Goal: Task Accomplishment & Management: Use online tool/utility

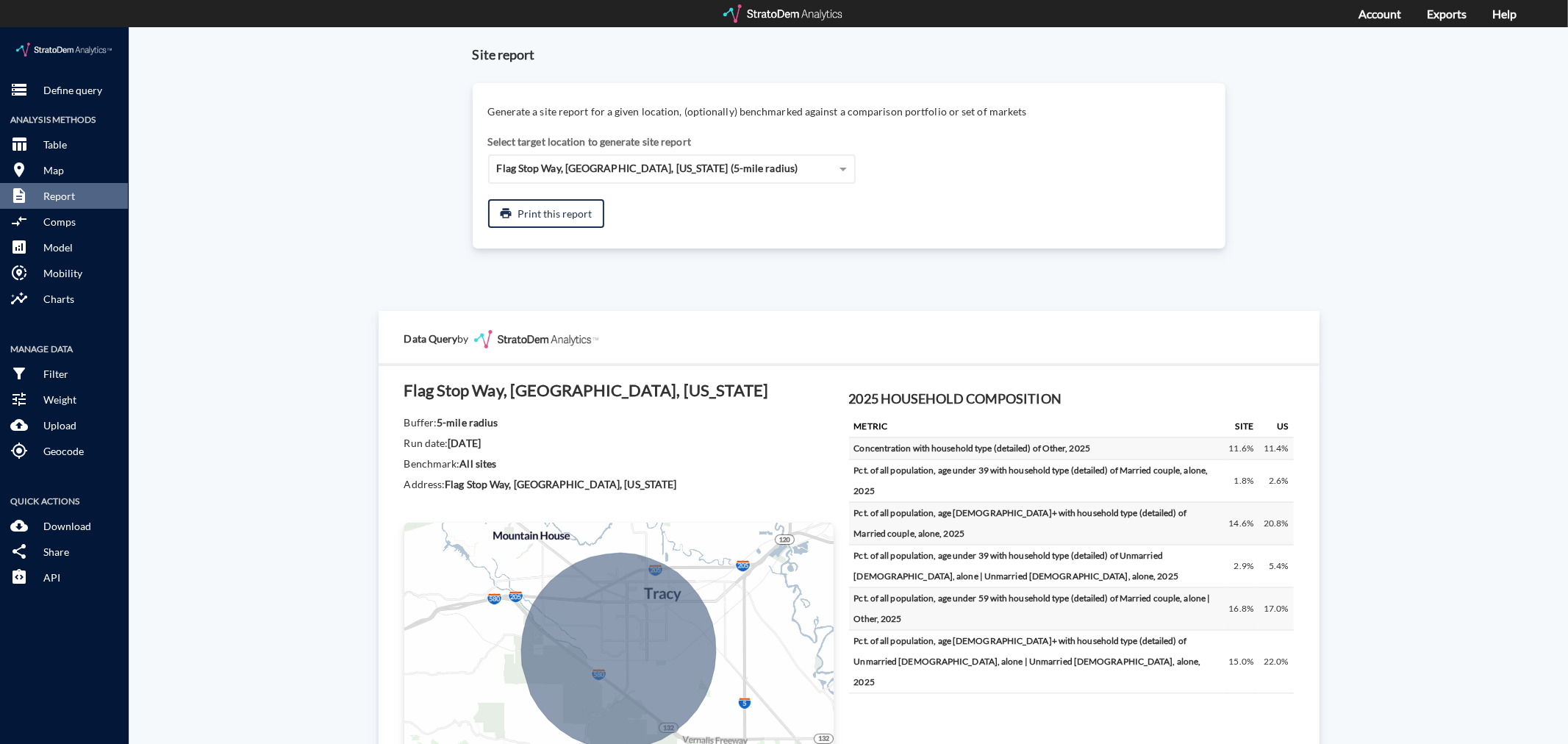
scroll to position [1674, 0]
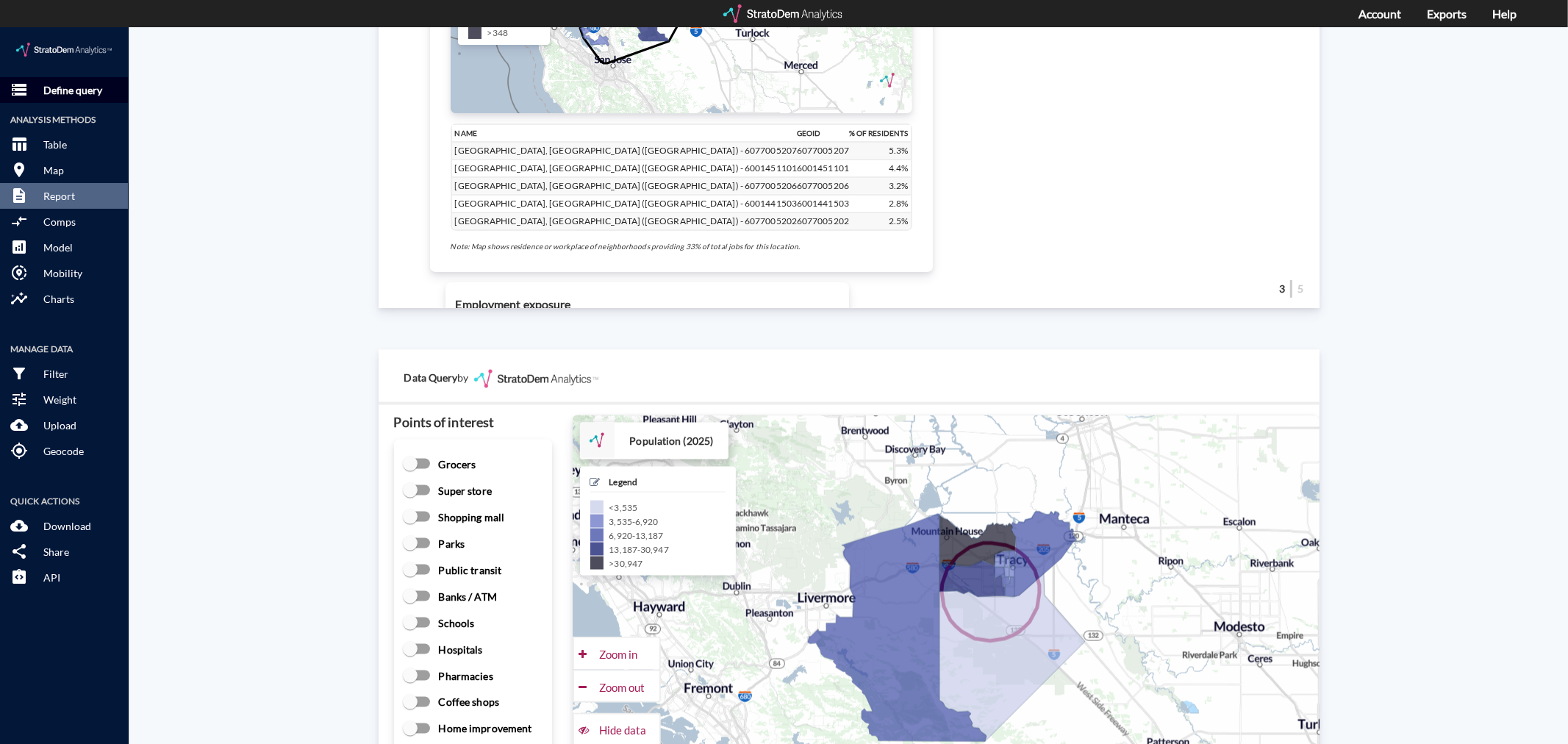
click button "storage Define query"
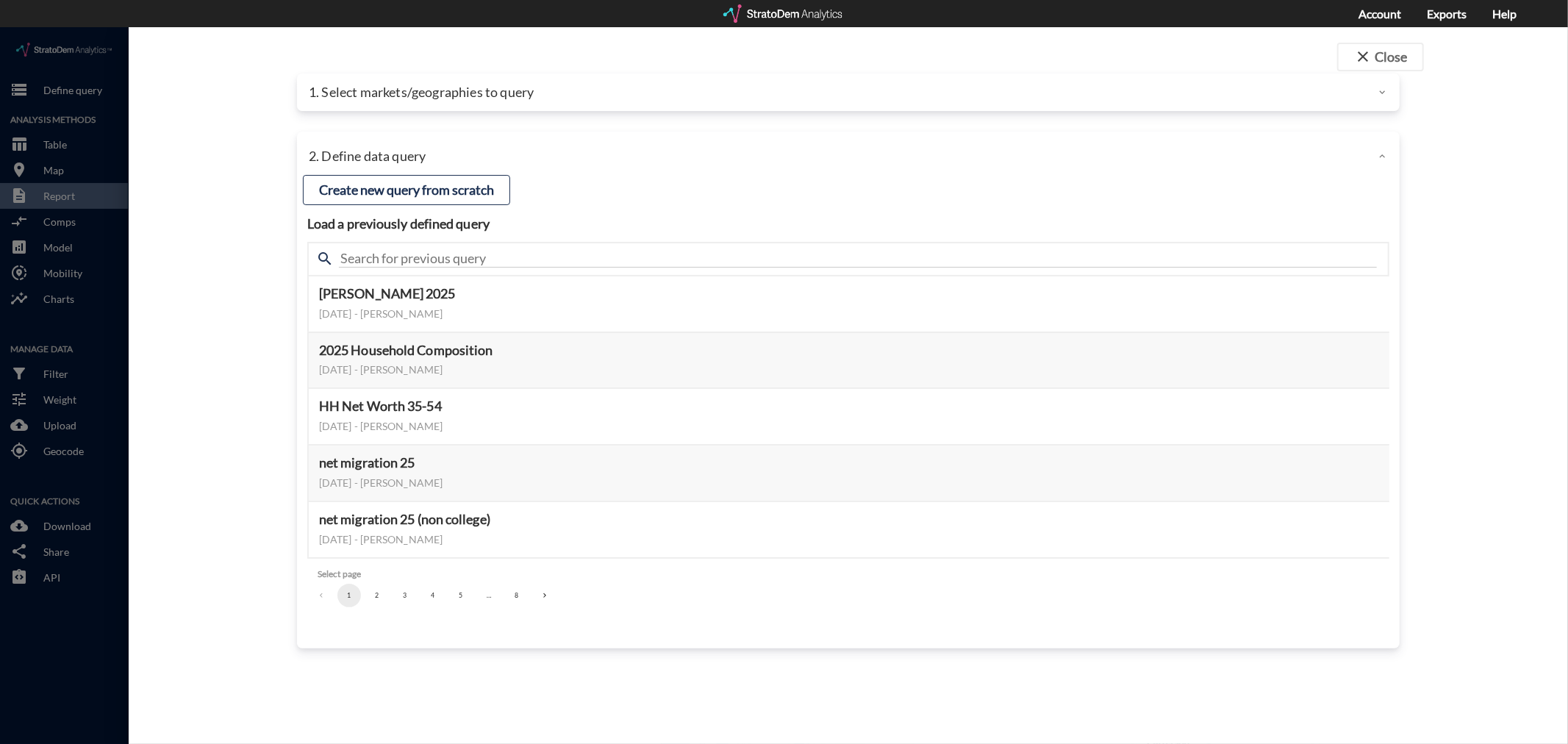
click div
click button "Create new query from scratch"
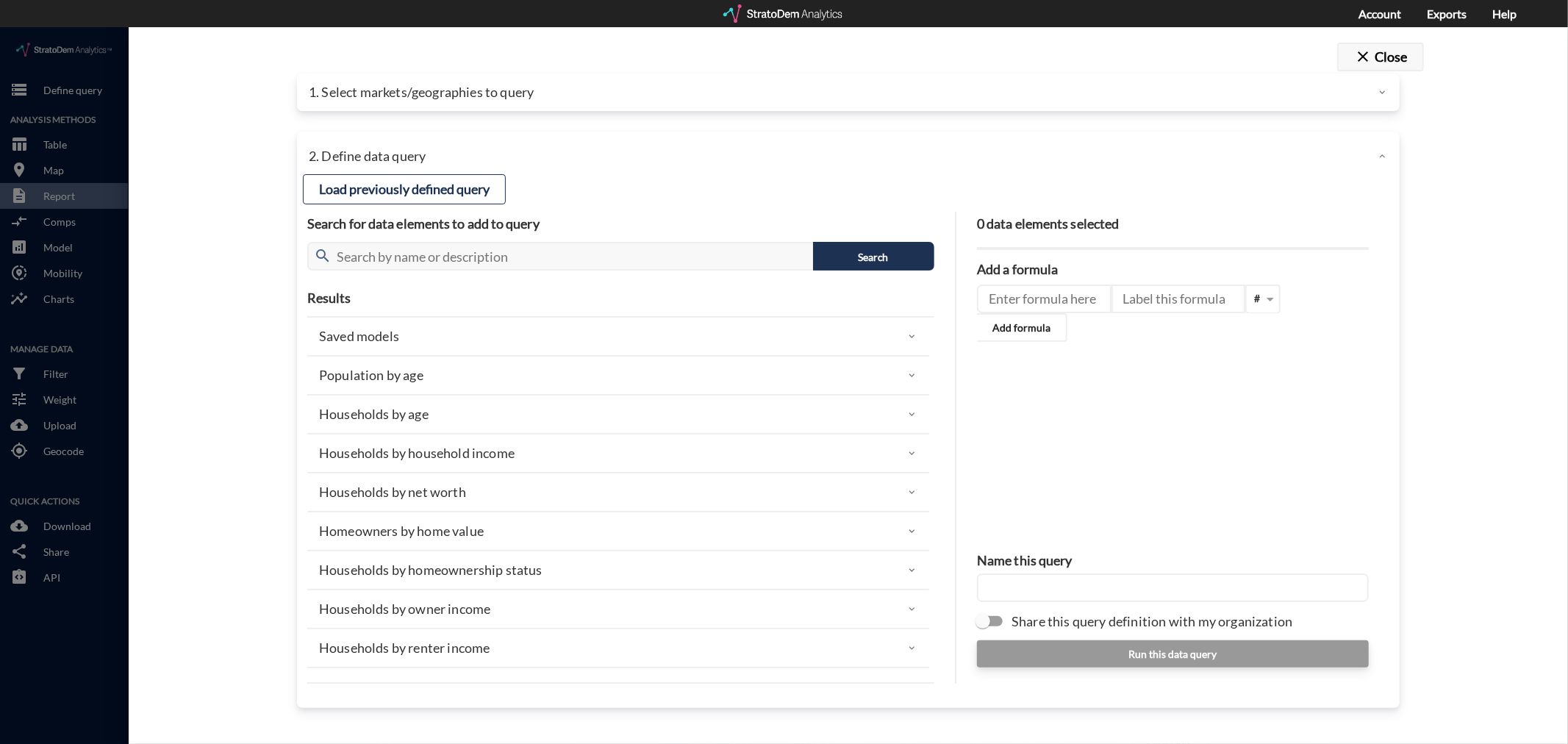
click button "close Close"
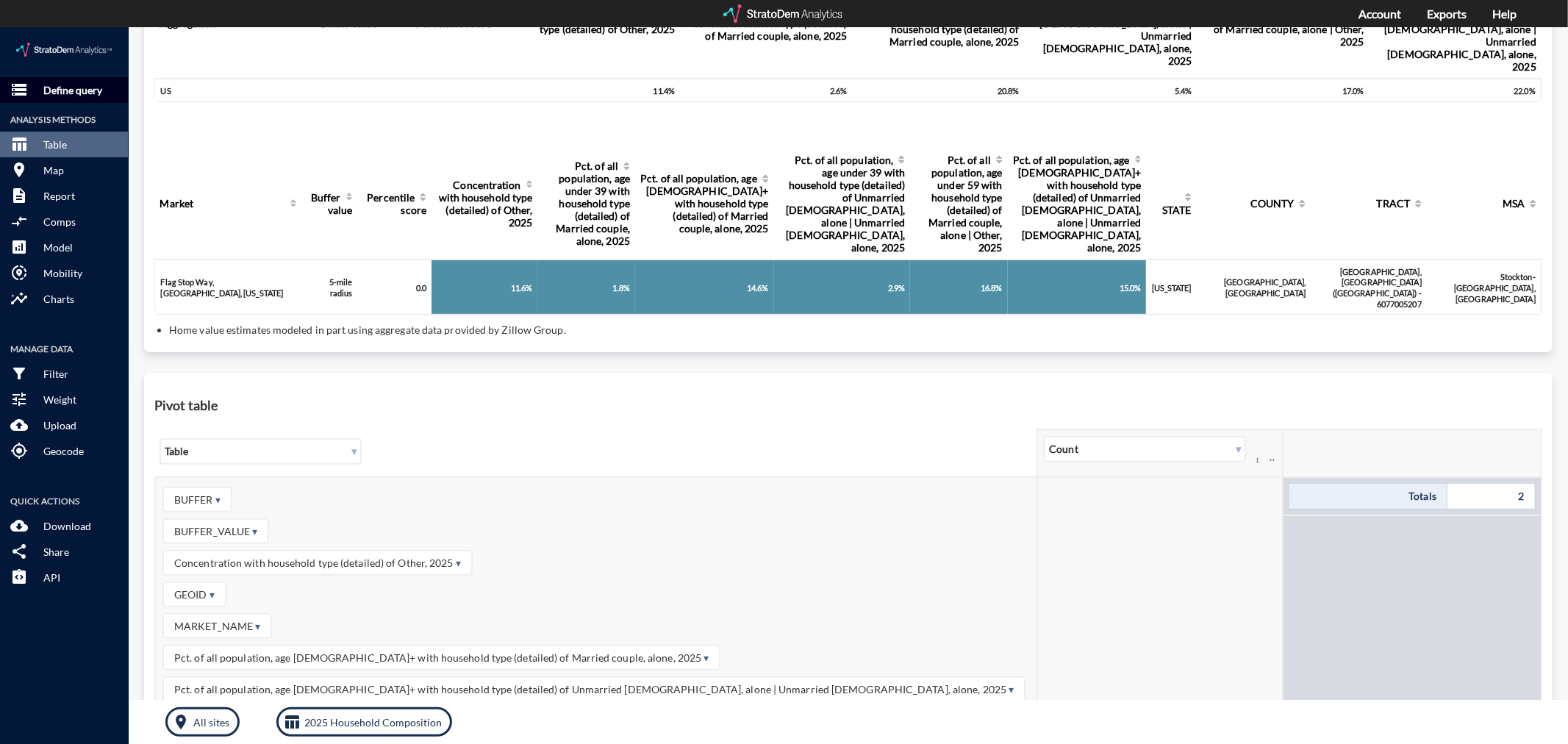
click p "Define query"
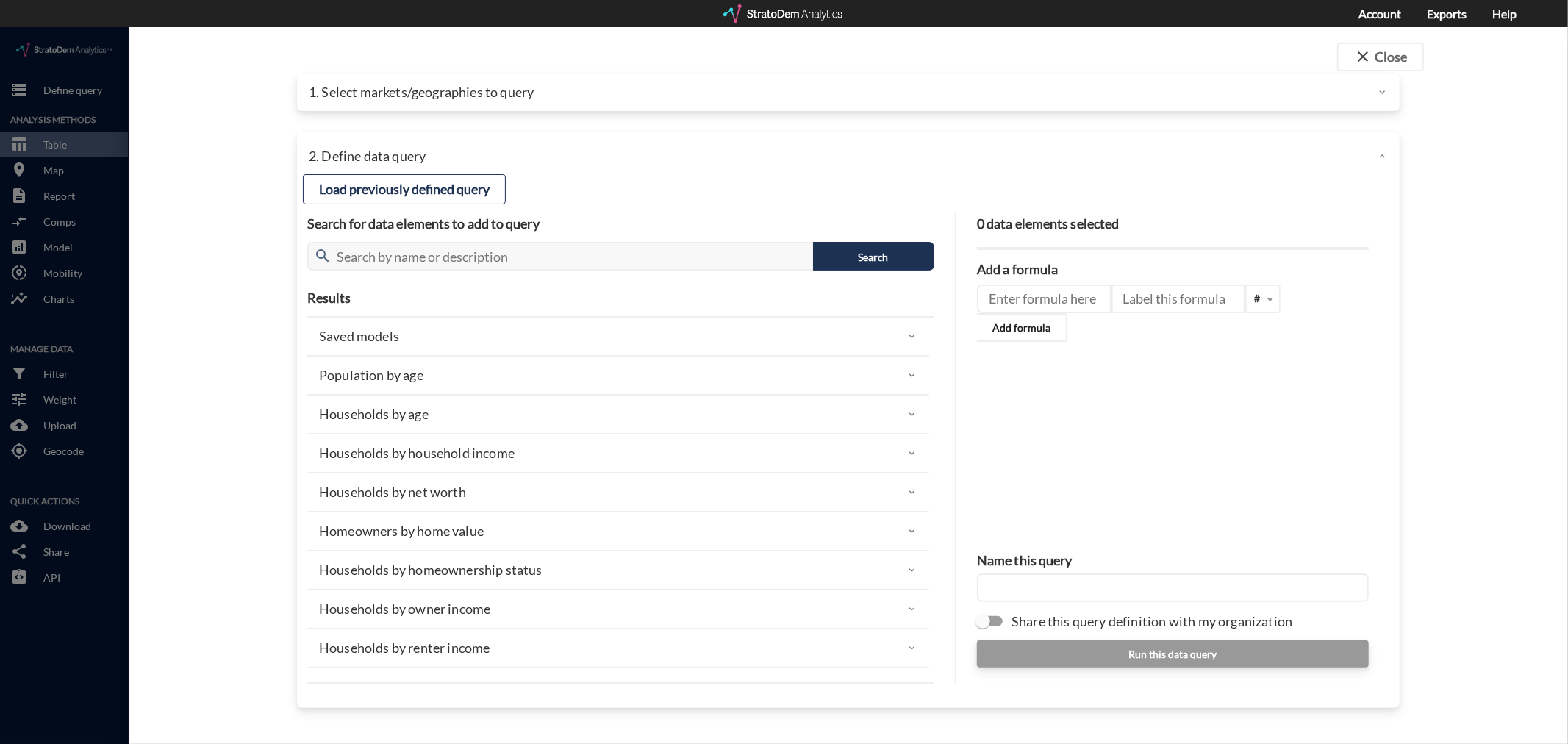
drag, startPoint x: 659, startPoint y: 57, endPoint x: 626, endPoint y: 62, distance: 33.4
click div "1. Select markets/geographies to query"
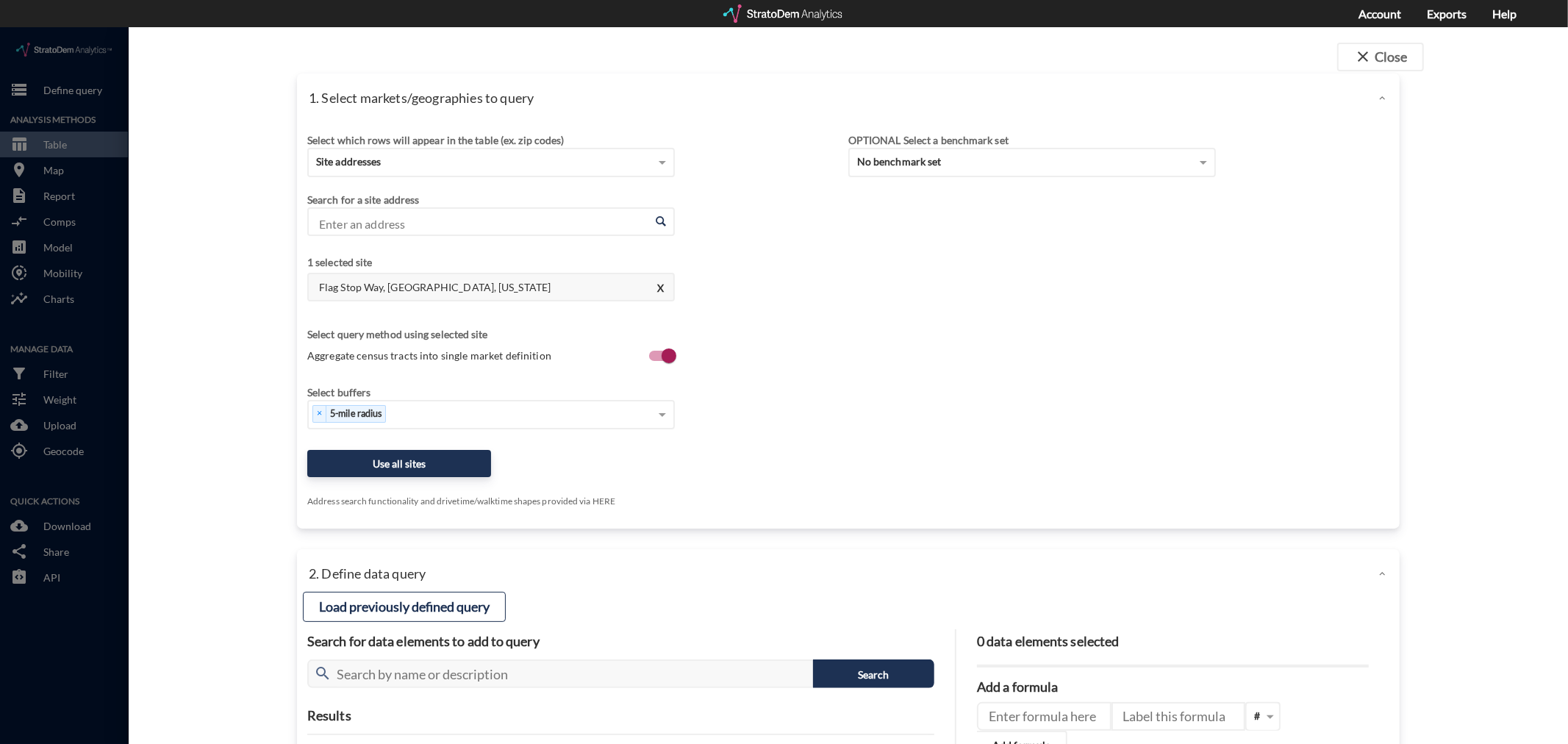
click div "Flag Stop Way, Tracy, [US_STATE] X"
click button "X"
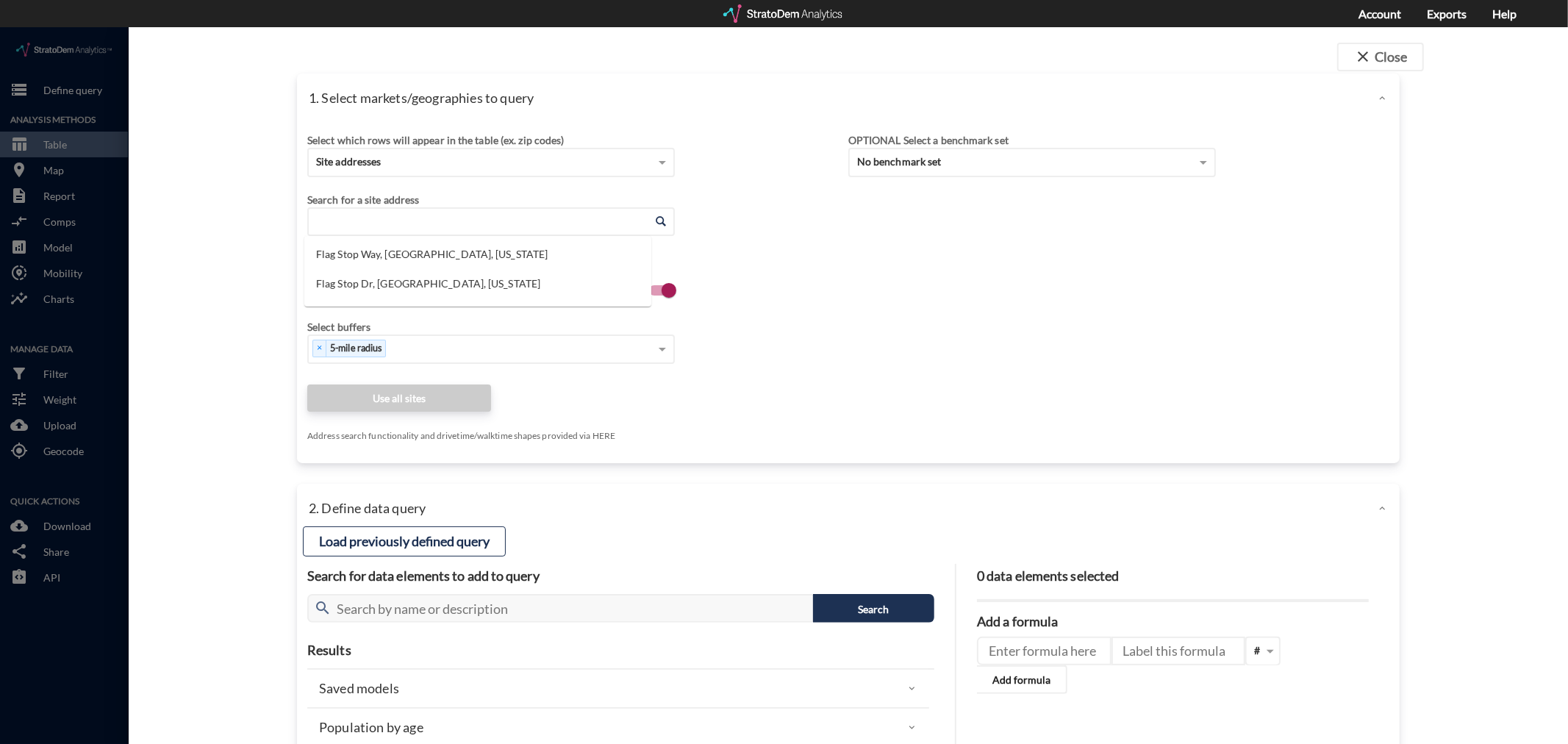
click input "Enter an address"
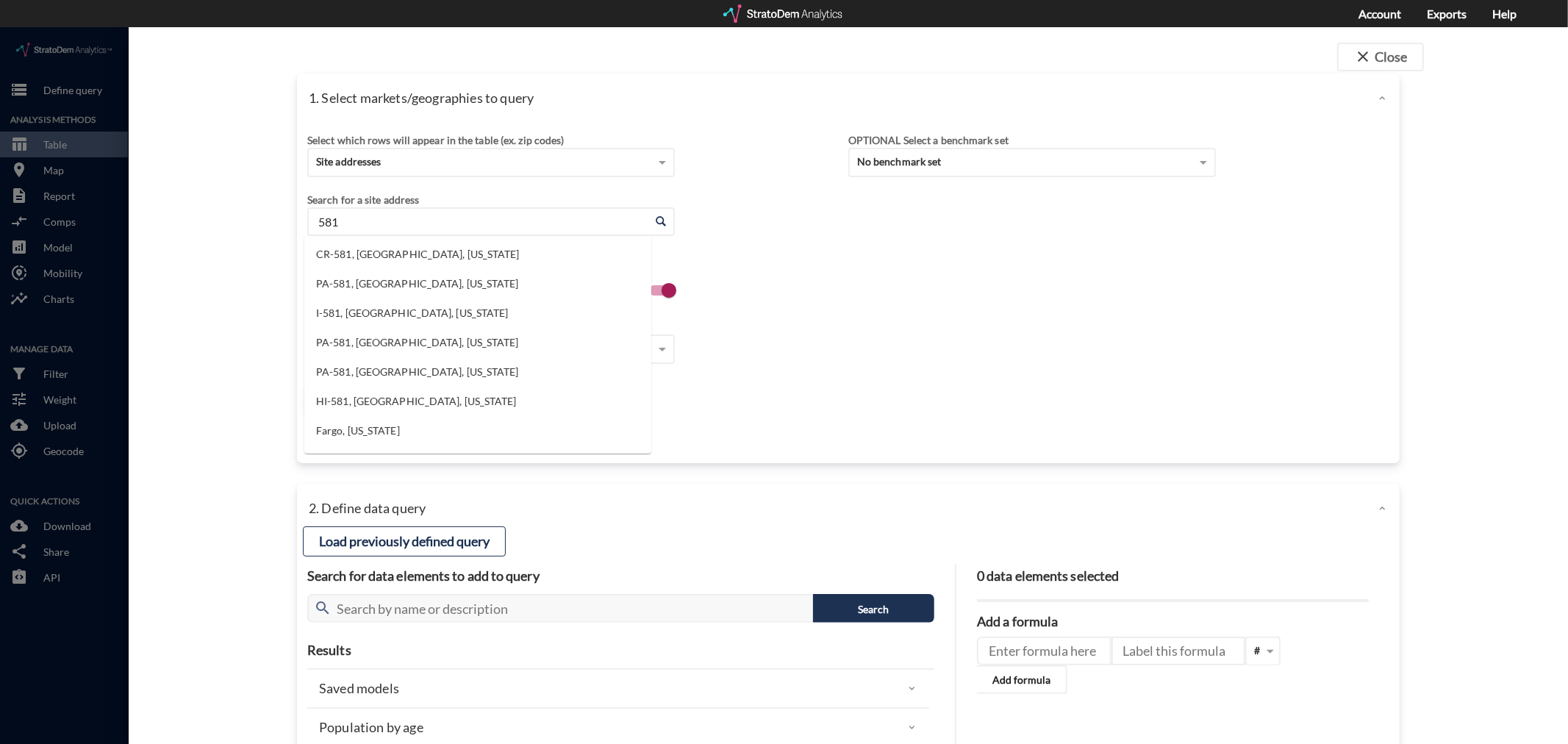
type input "581"
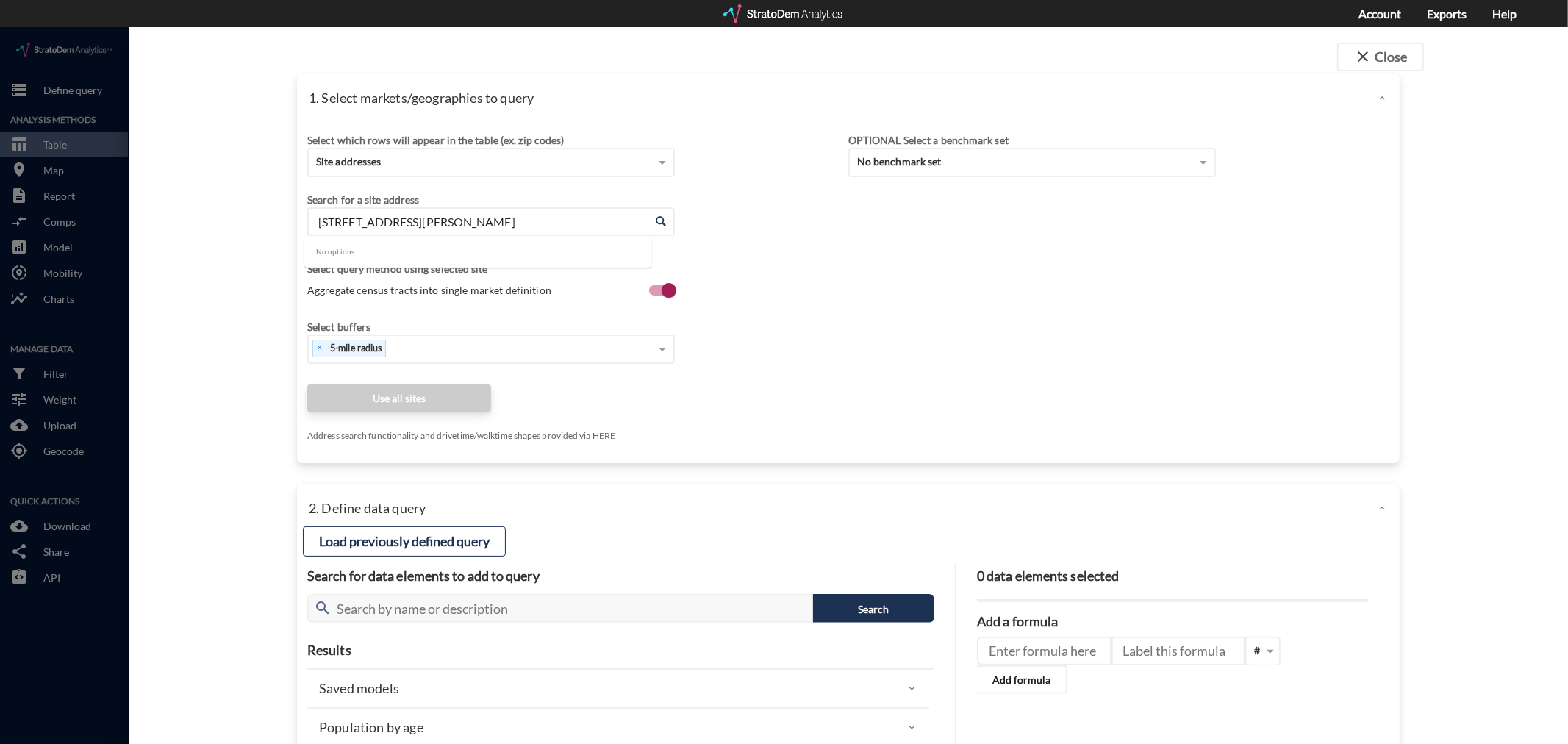
type input "[STREET_ADDRESS][PERSON_NAME]"
click input "Enter an address"
click li "[STREET_ADDRESS][PERSON_NAME][US_STATE]"
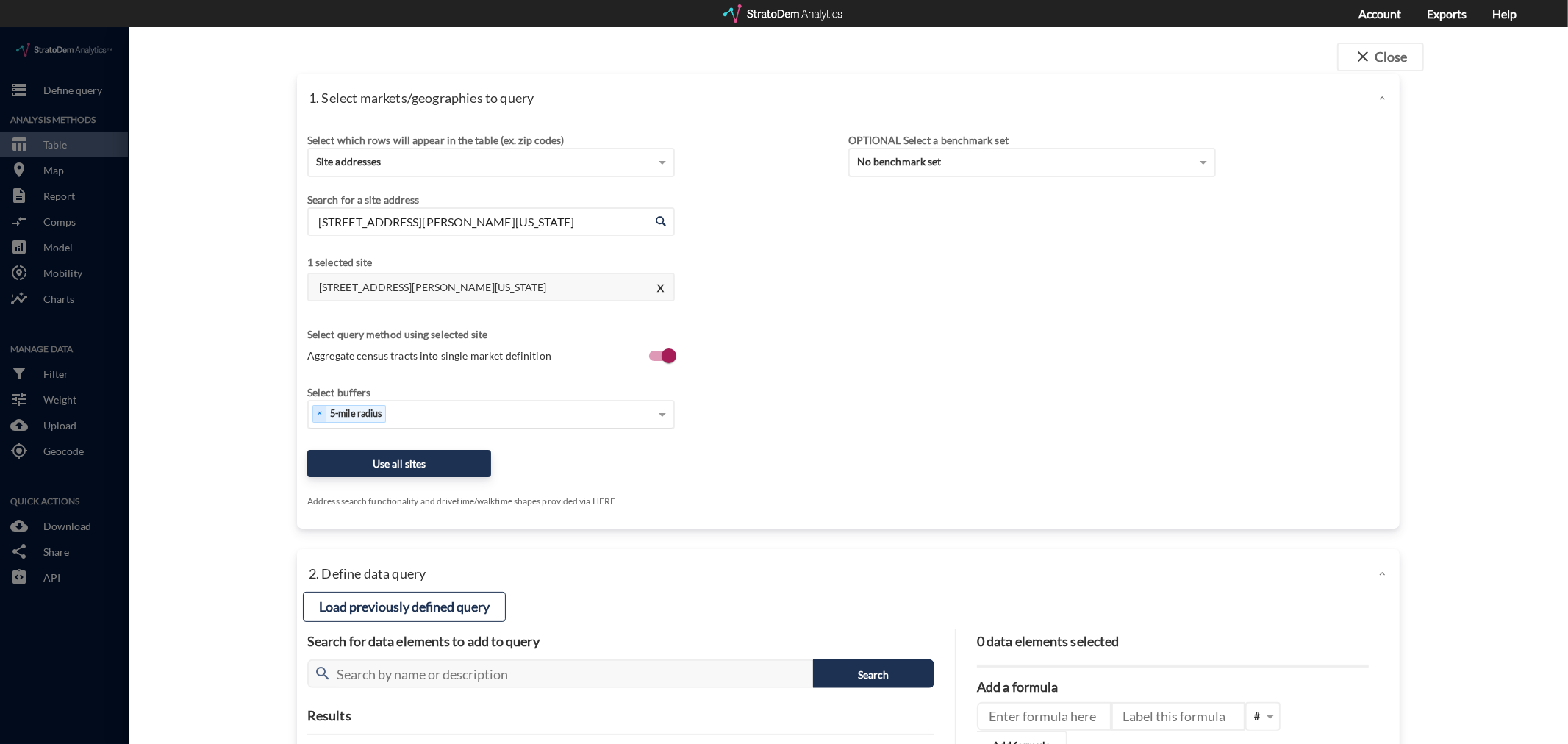
type input "581 Clemmons Rd, Mt Juliet, Tennessee"
click div "Select..."
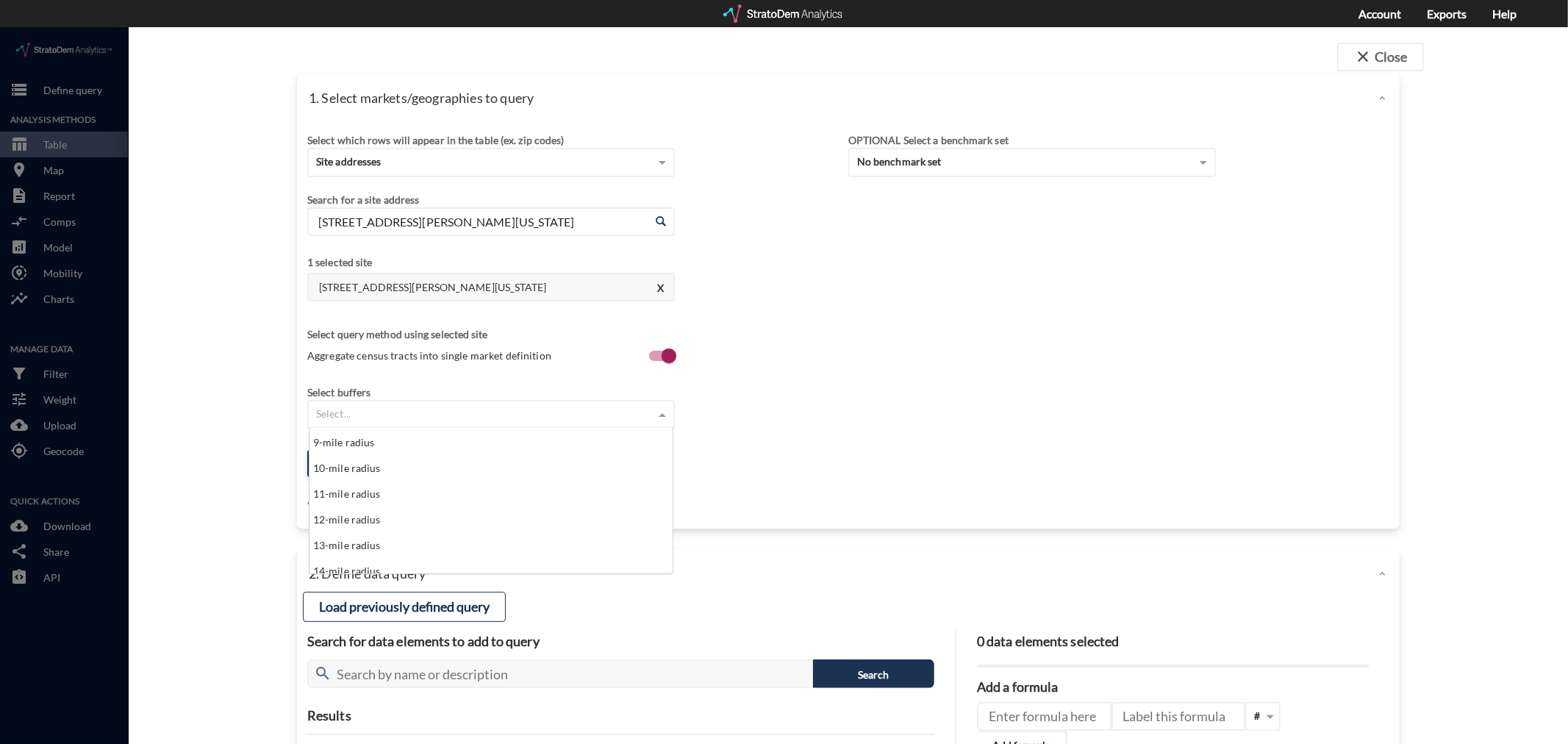
scroll to position [245, 0]
click div "10-mile radius"
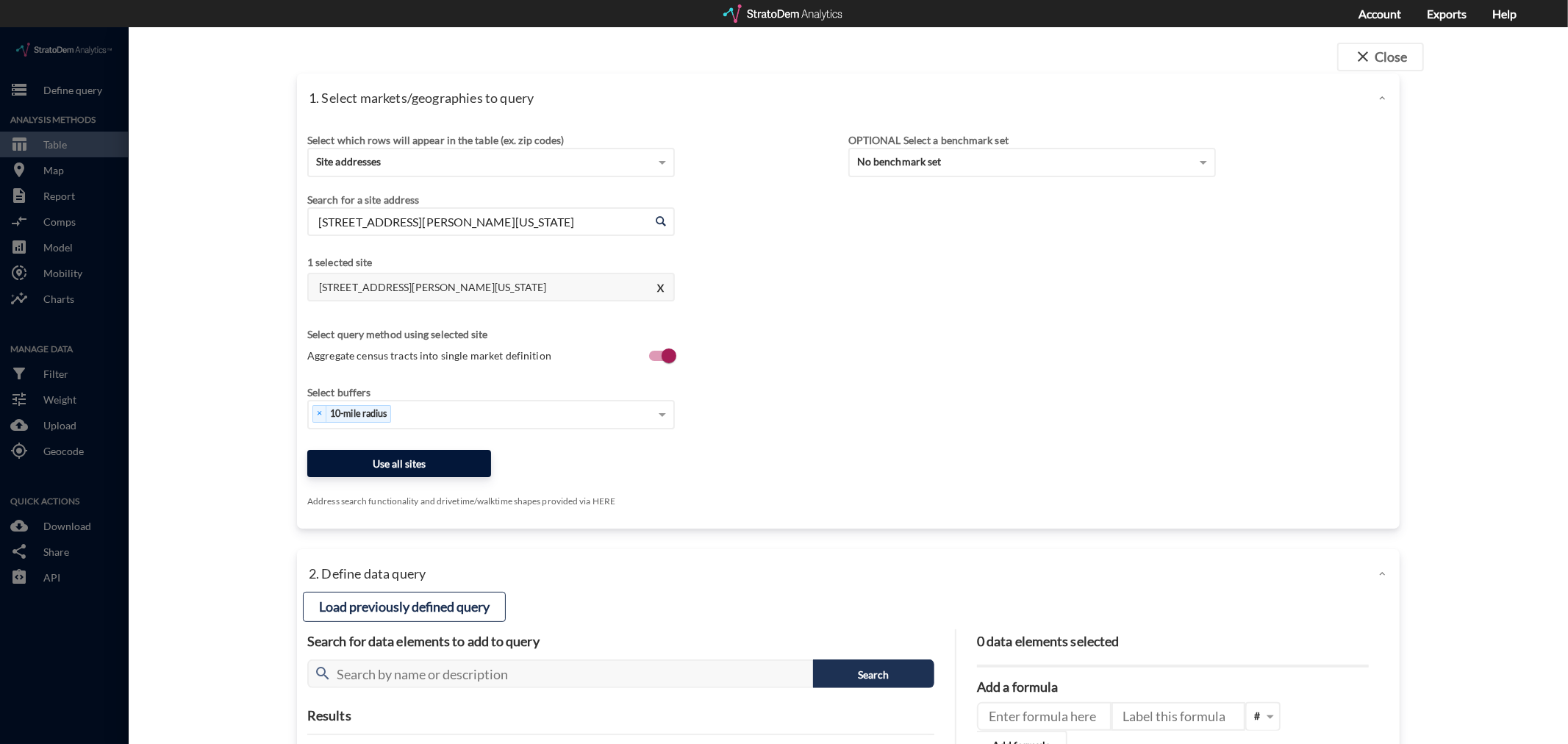
drag, startPoint x: 399, startPoint y: 431, endPoint x: 390, endPoint y: 432, distance: 9.1
click button "Use all sites"
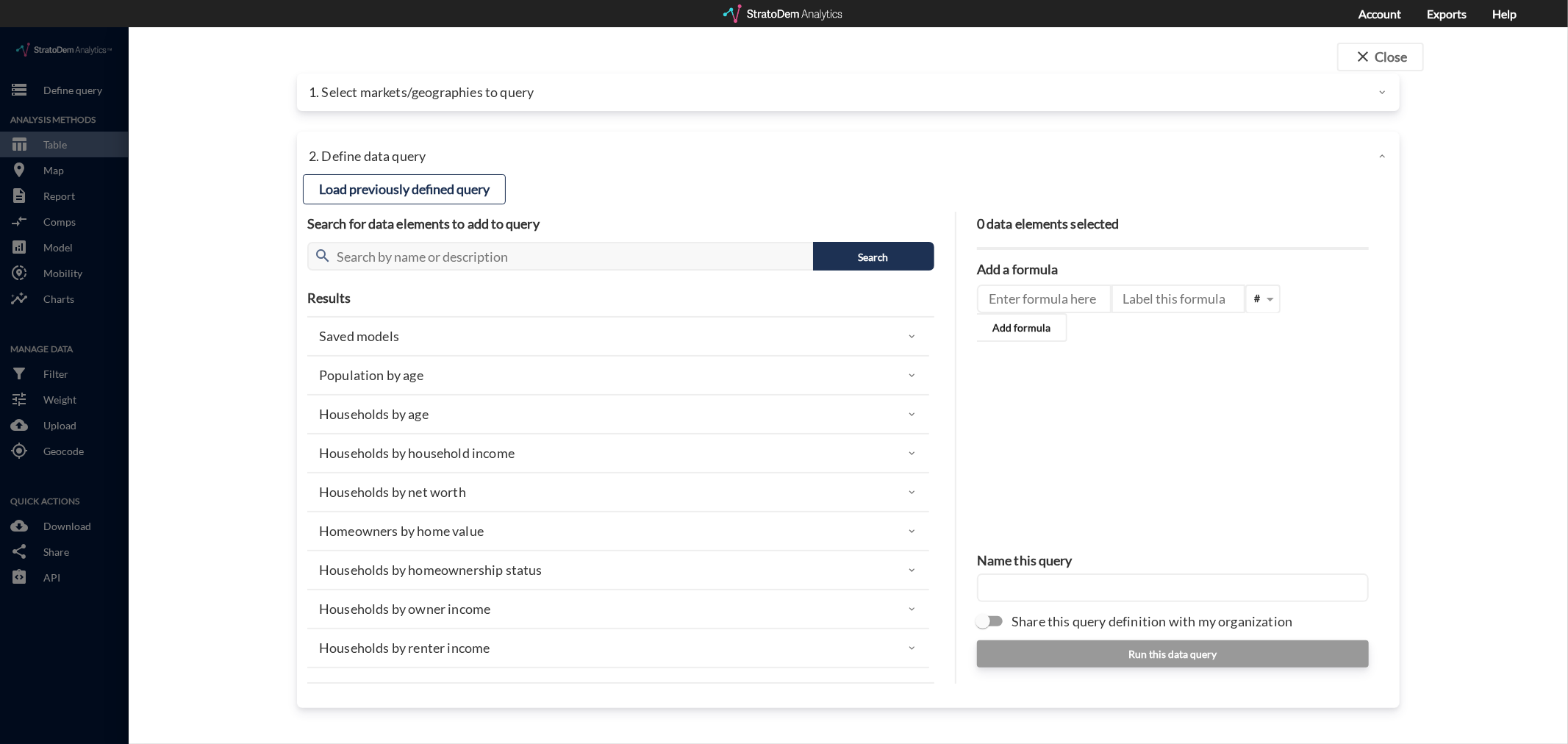
click div
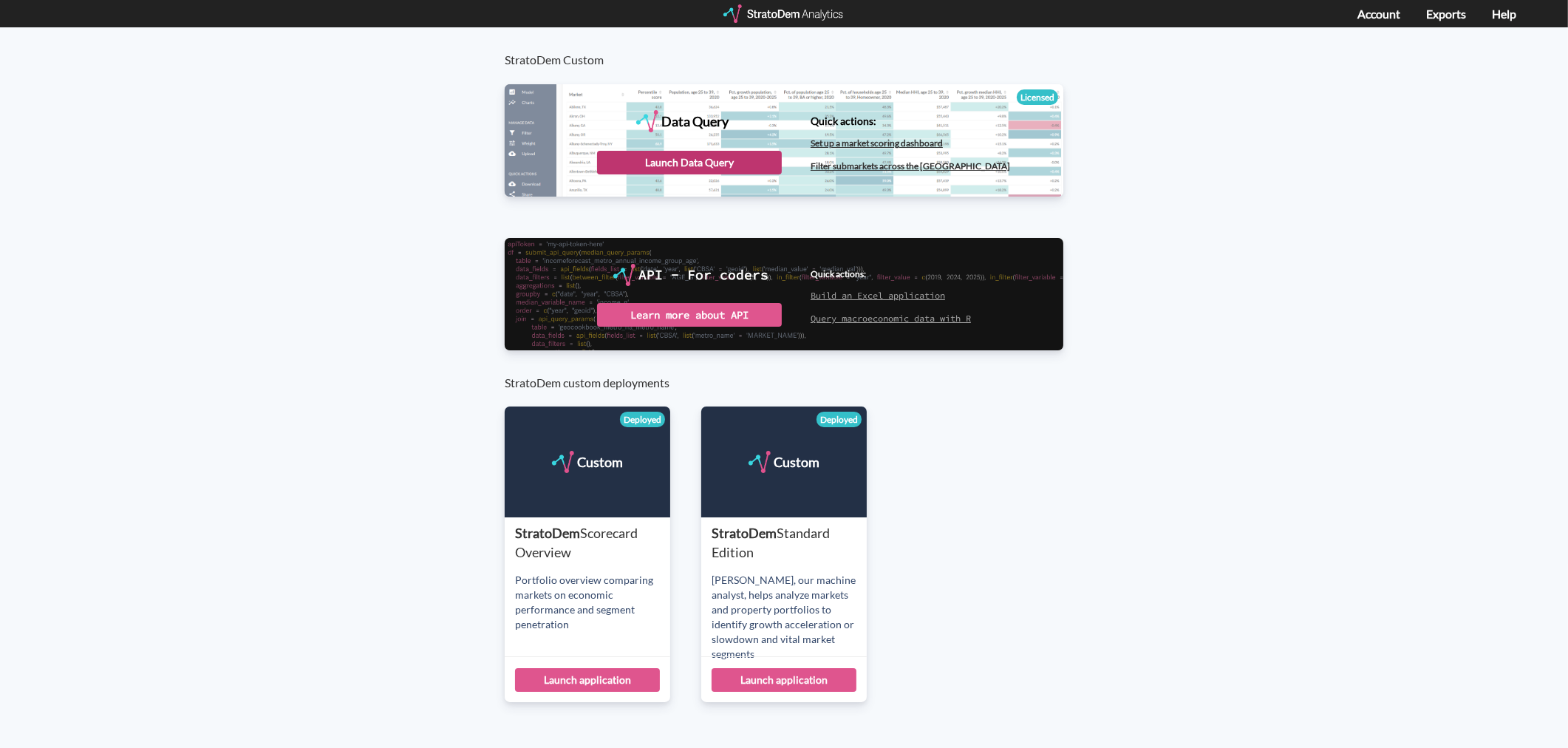
click at [666, 163] on div "Launch Data Query" at bounding box center [689, 162] width 184 height 24
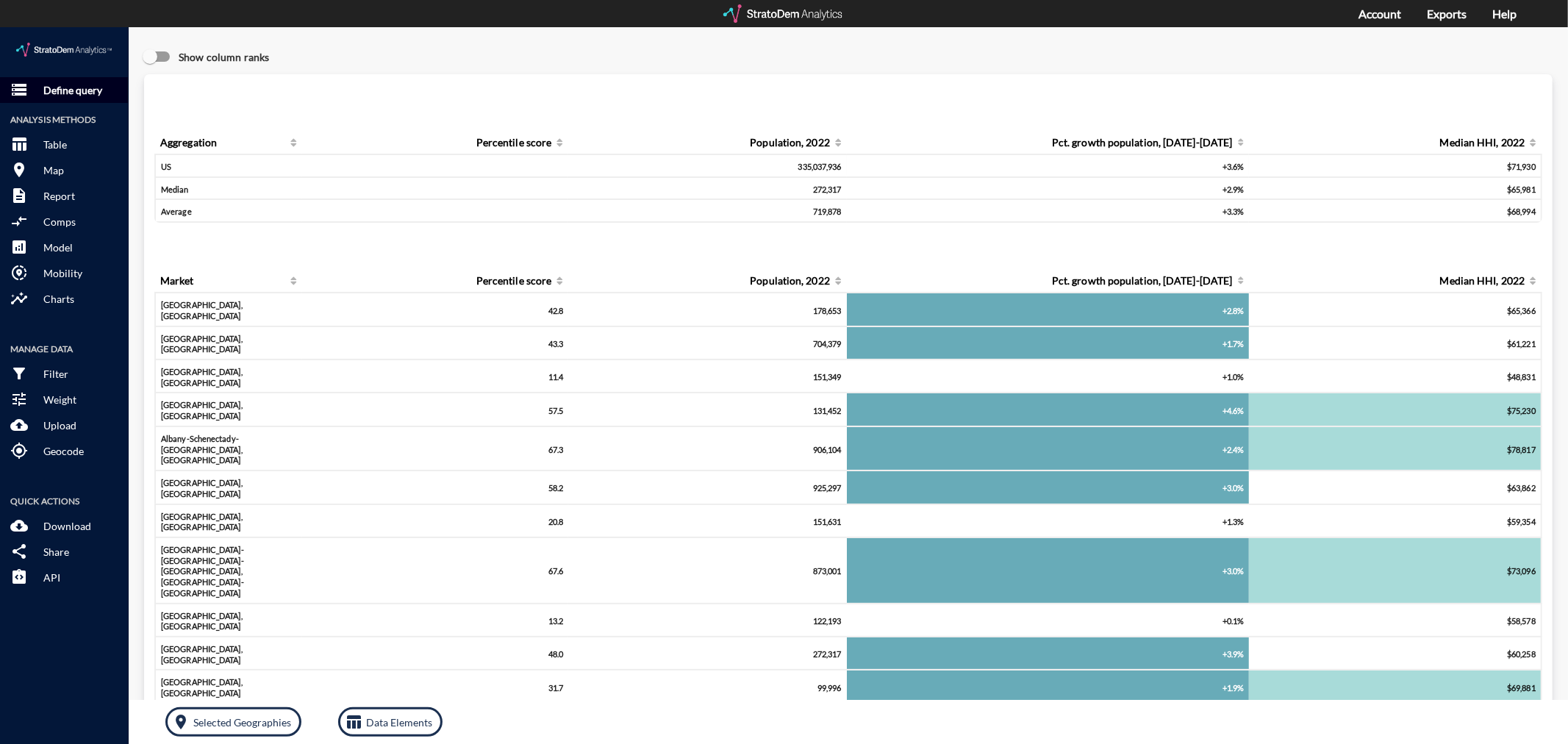
click p "Define query"
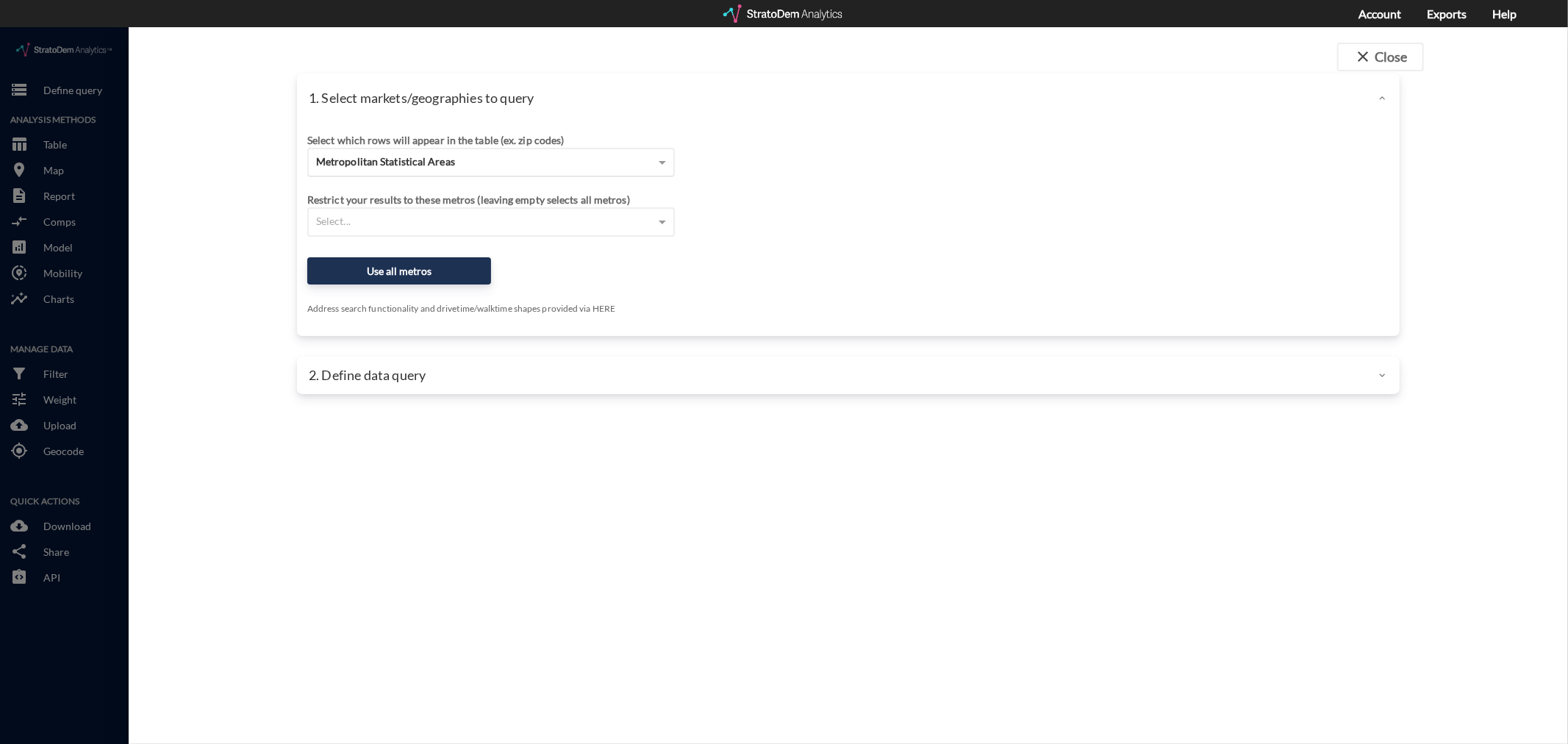
click div "Metropolitan Statistical Areas"
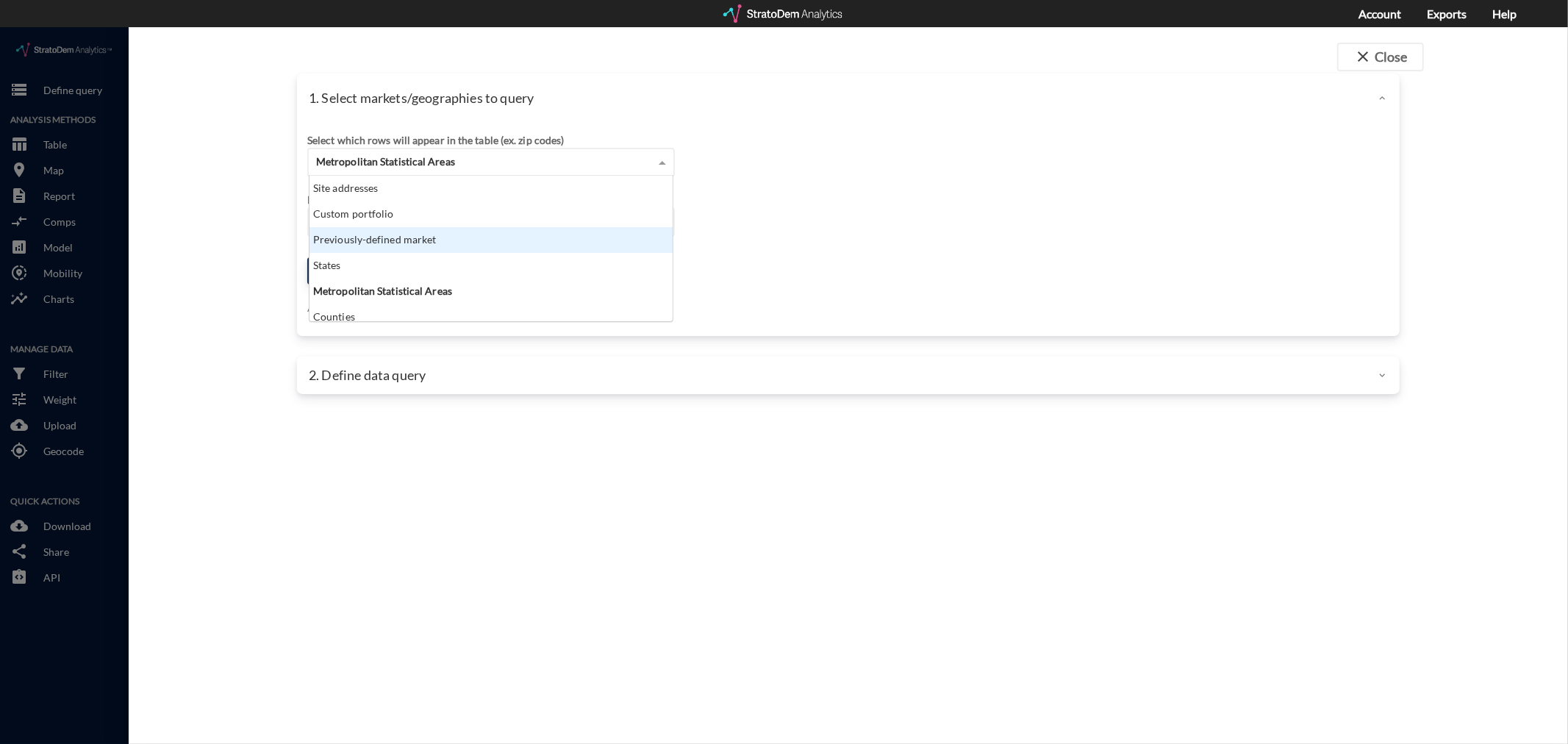
click div "Previously-defined market"
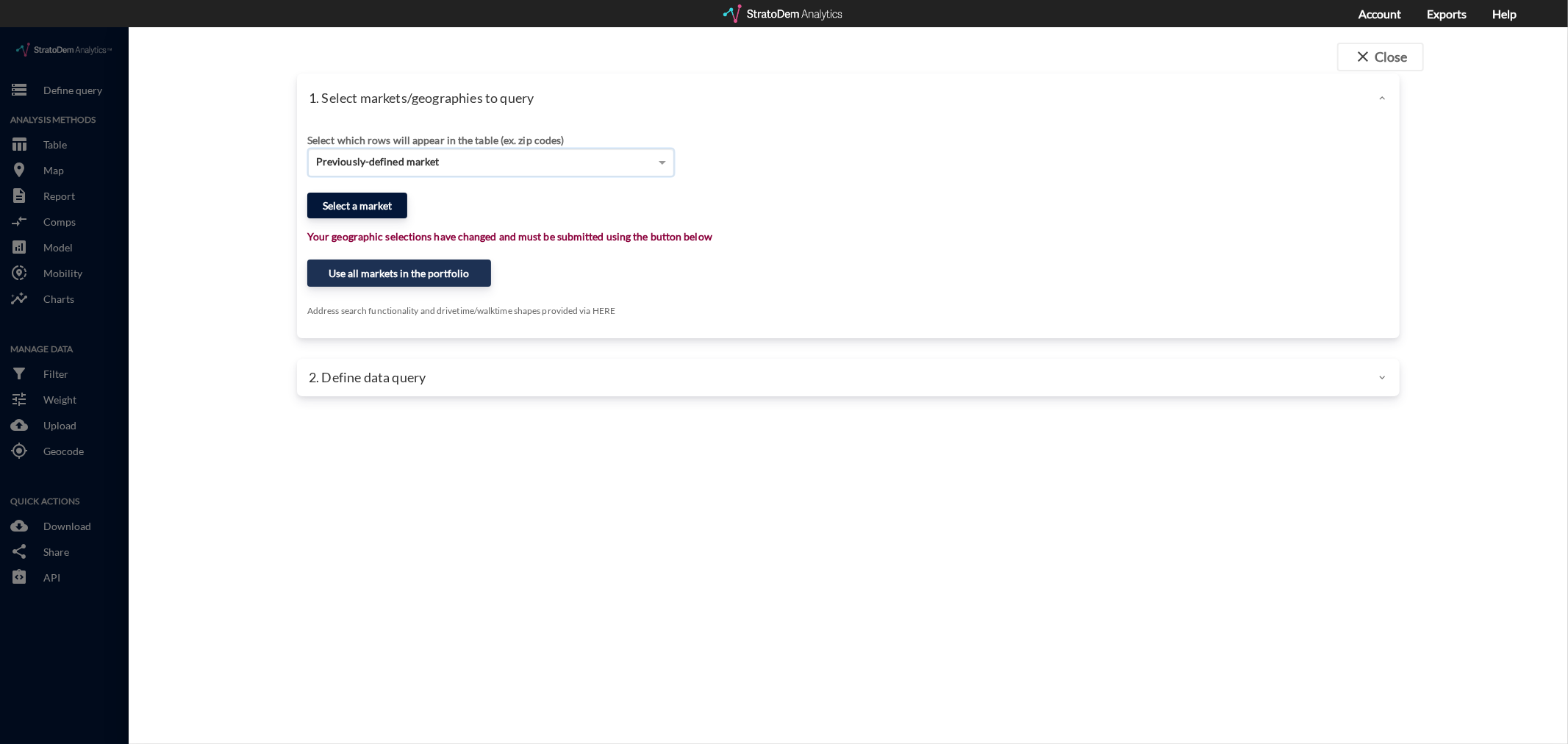
click button "Select a market"
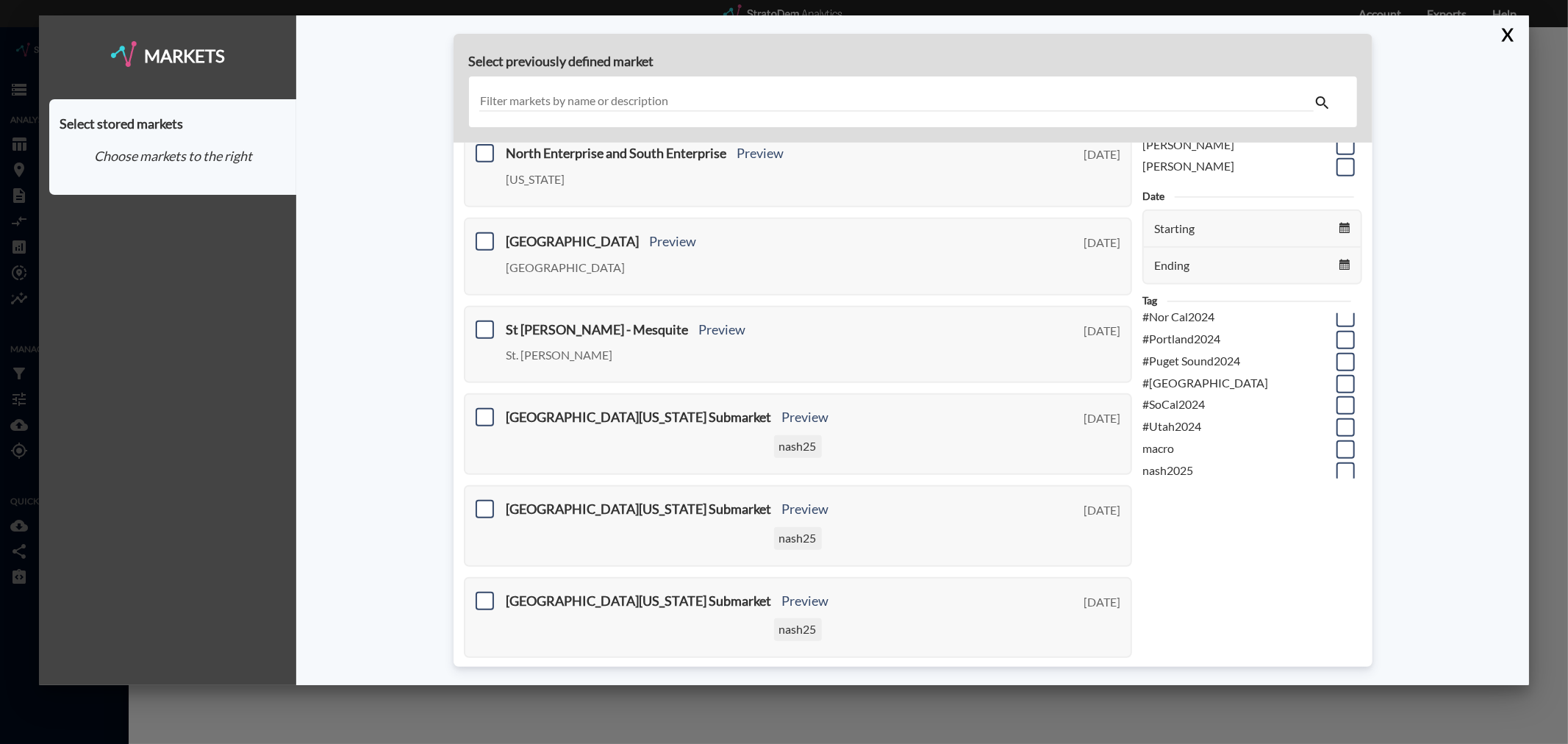
scroll to position [190, 0]
click at [1337, 442] on span at bounding box center [1346, 445] width 19 height 19
click at [1344, 439] on input "checkbox" at bounding box center [1344, 439] width 0 height 0
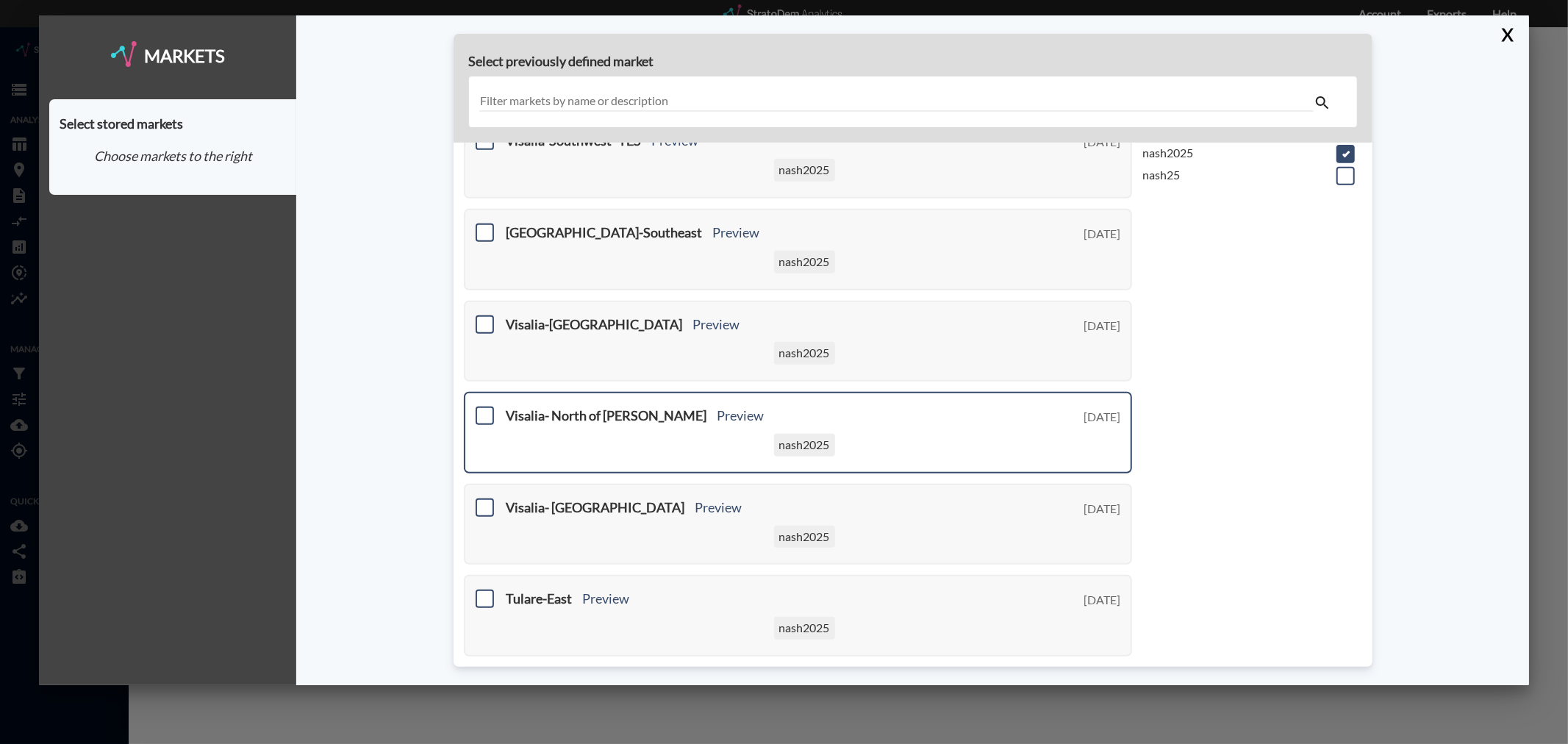
scroll to position [480, 0]
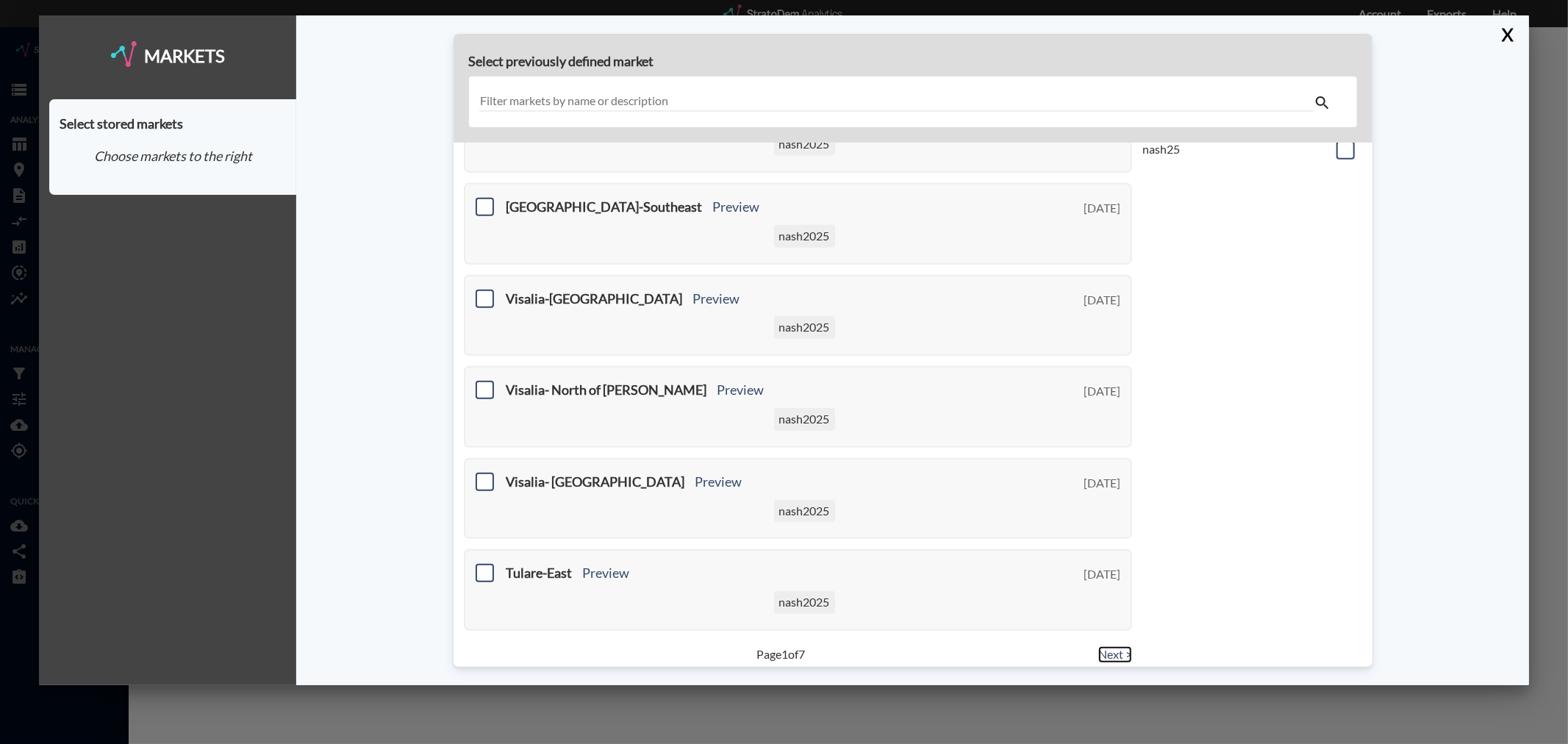
click at [1113, 646] on link "Next >" at bounding box center [1115, 654] width 34 height 17
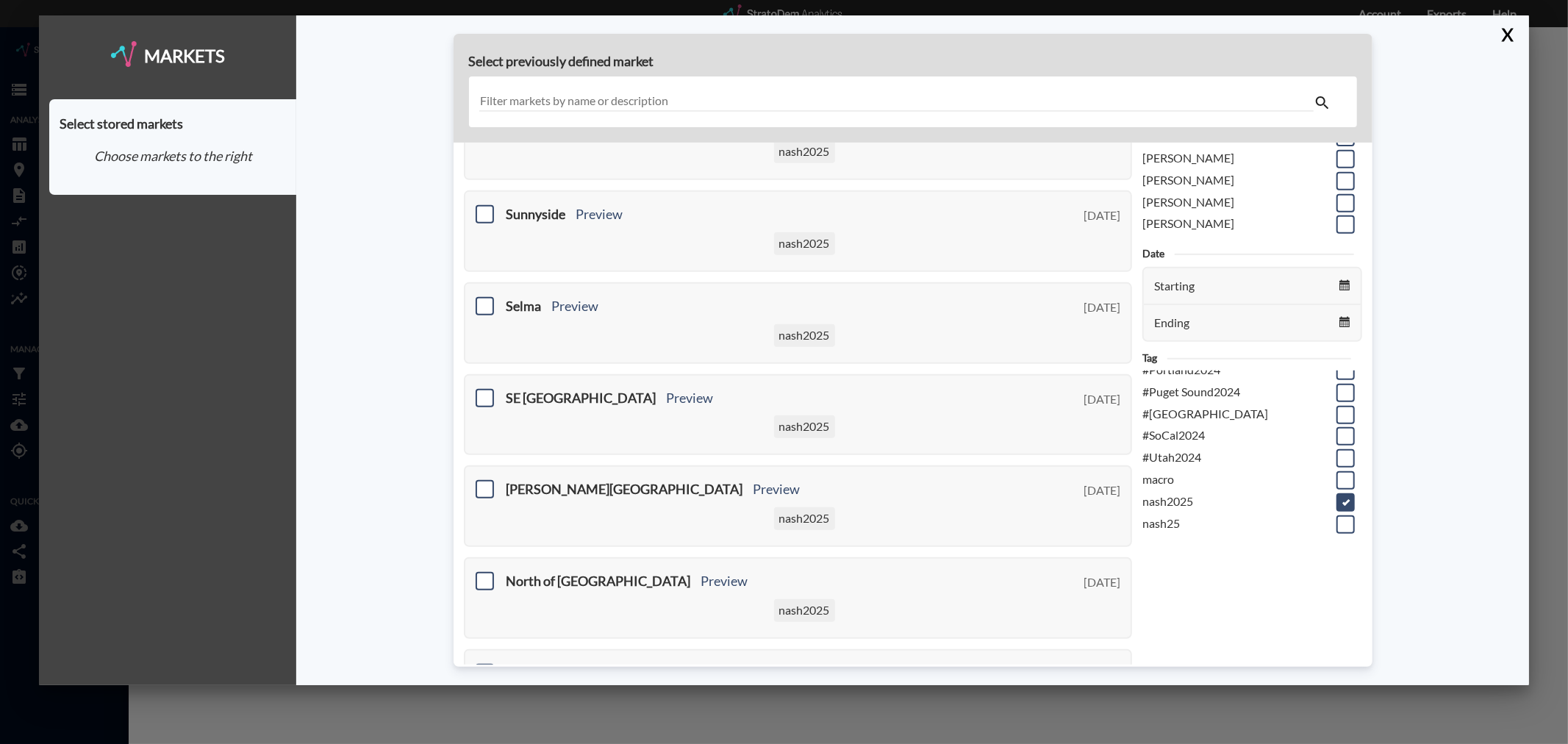
scroll to position [480, 0]
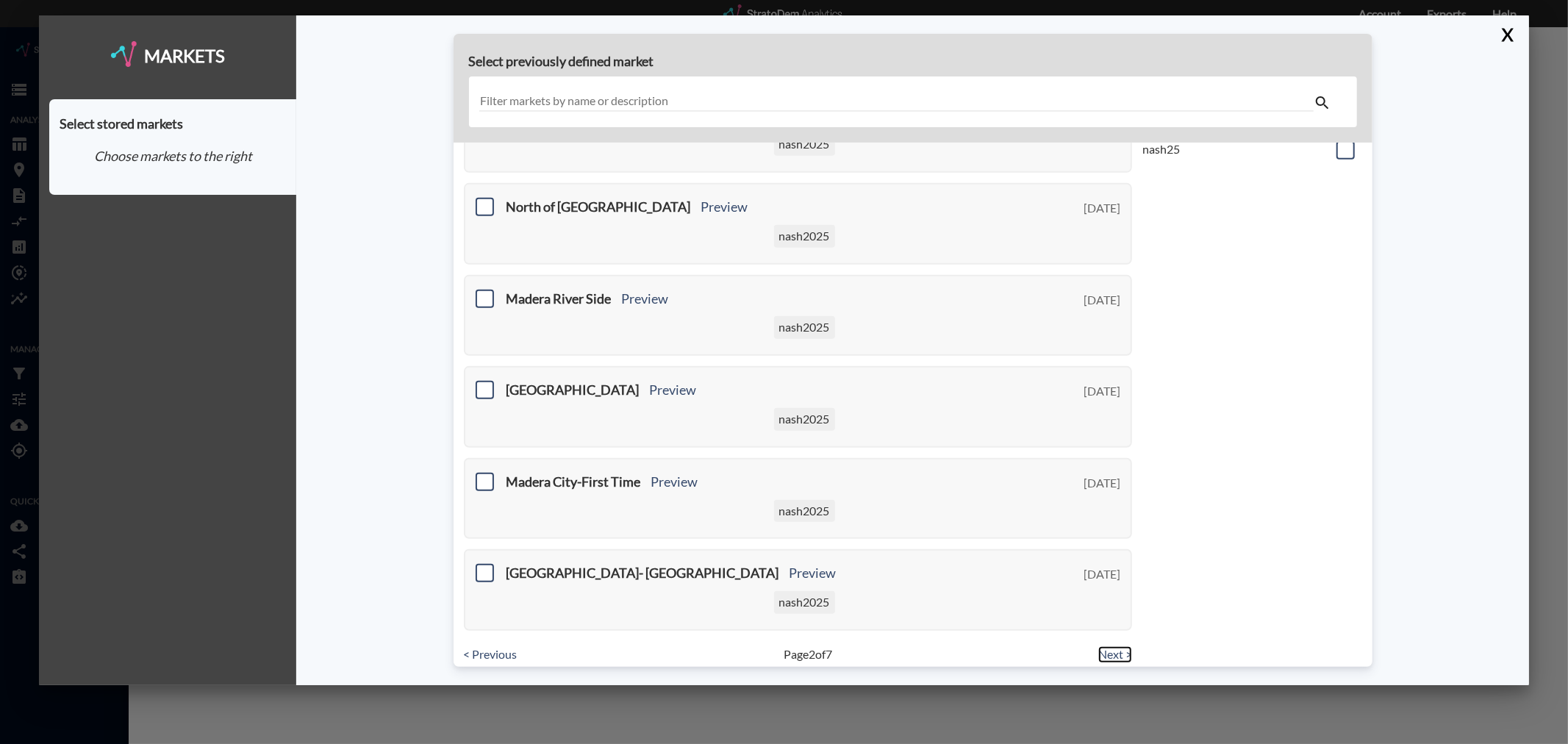
click at [1112, 646] on link "Next >" at bounding box center [1115, 654] width 34 height 17
click at [1110, 646] on link "Next >" at bounding box center [1115, 654] width 34 height 17
click at [1105, 646] on link "Next >" at bounding box center [1115, 654] width 34 height 17
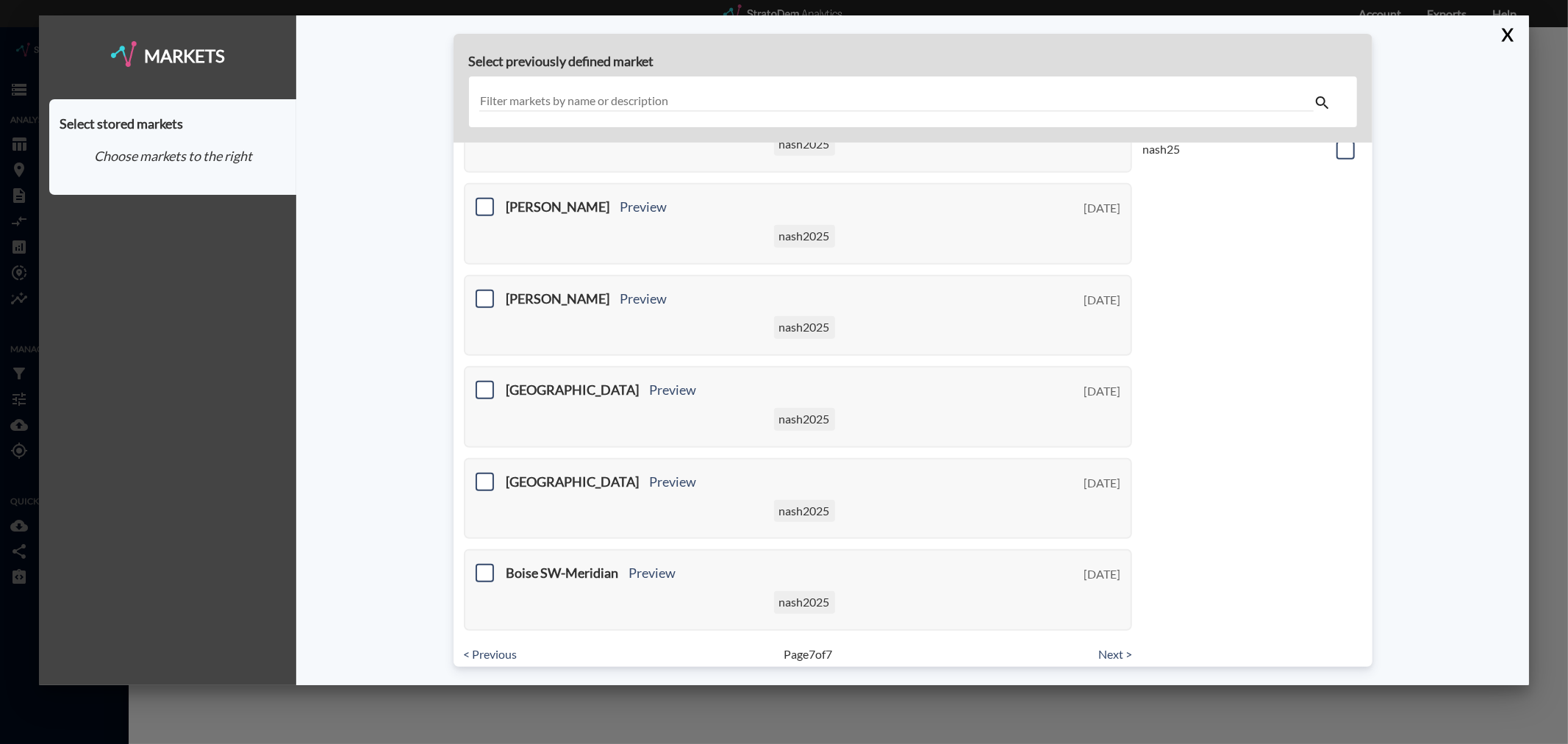
scroll to position [119, 0]
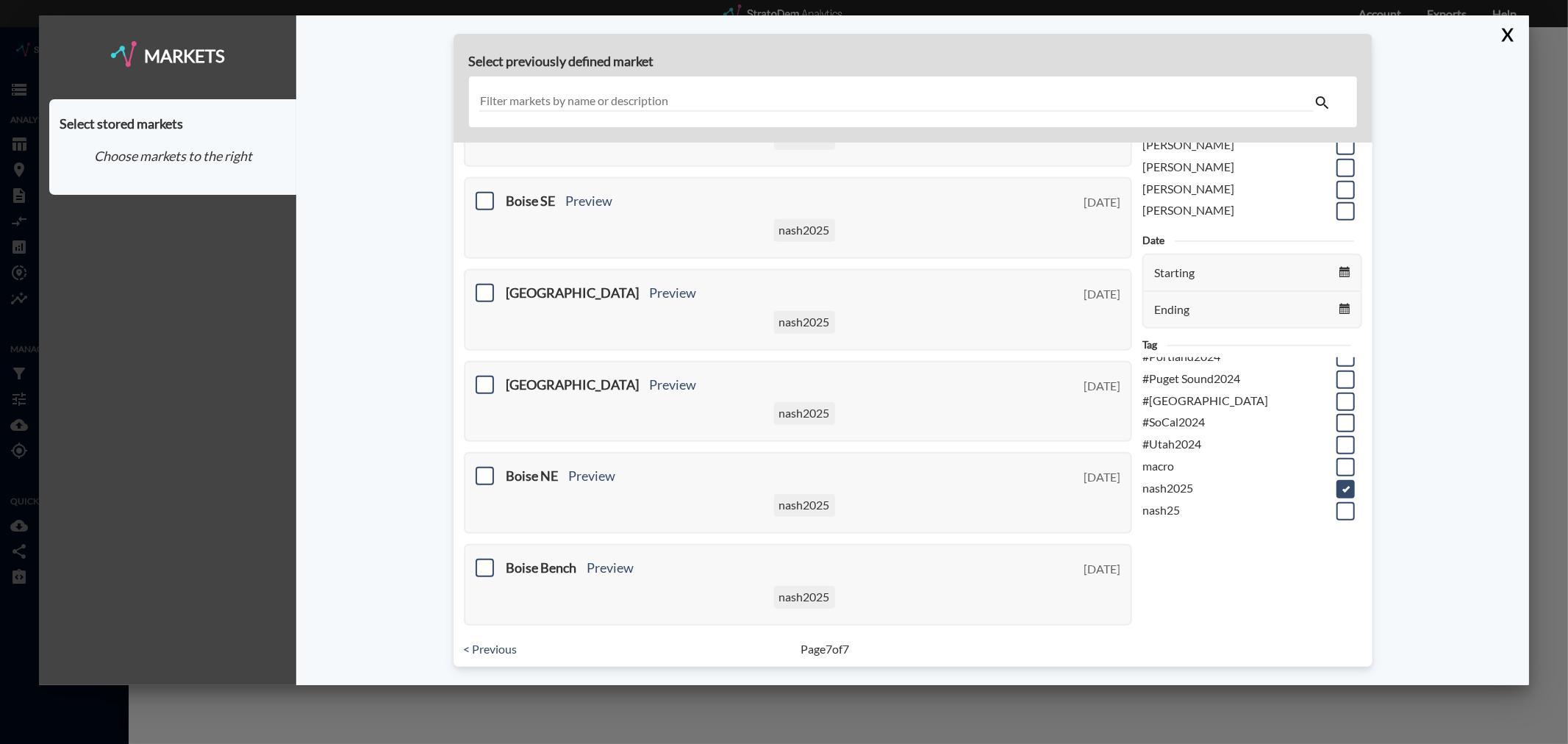
click at [1337, 486] on span at bounding box center [1346, 488] width 19 height 19
click at [1344, 483] on input "checkbox" at bounding box center [1344, 483] width 0 height 0
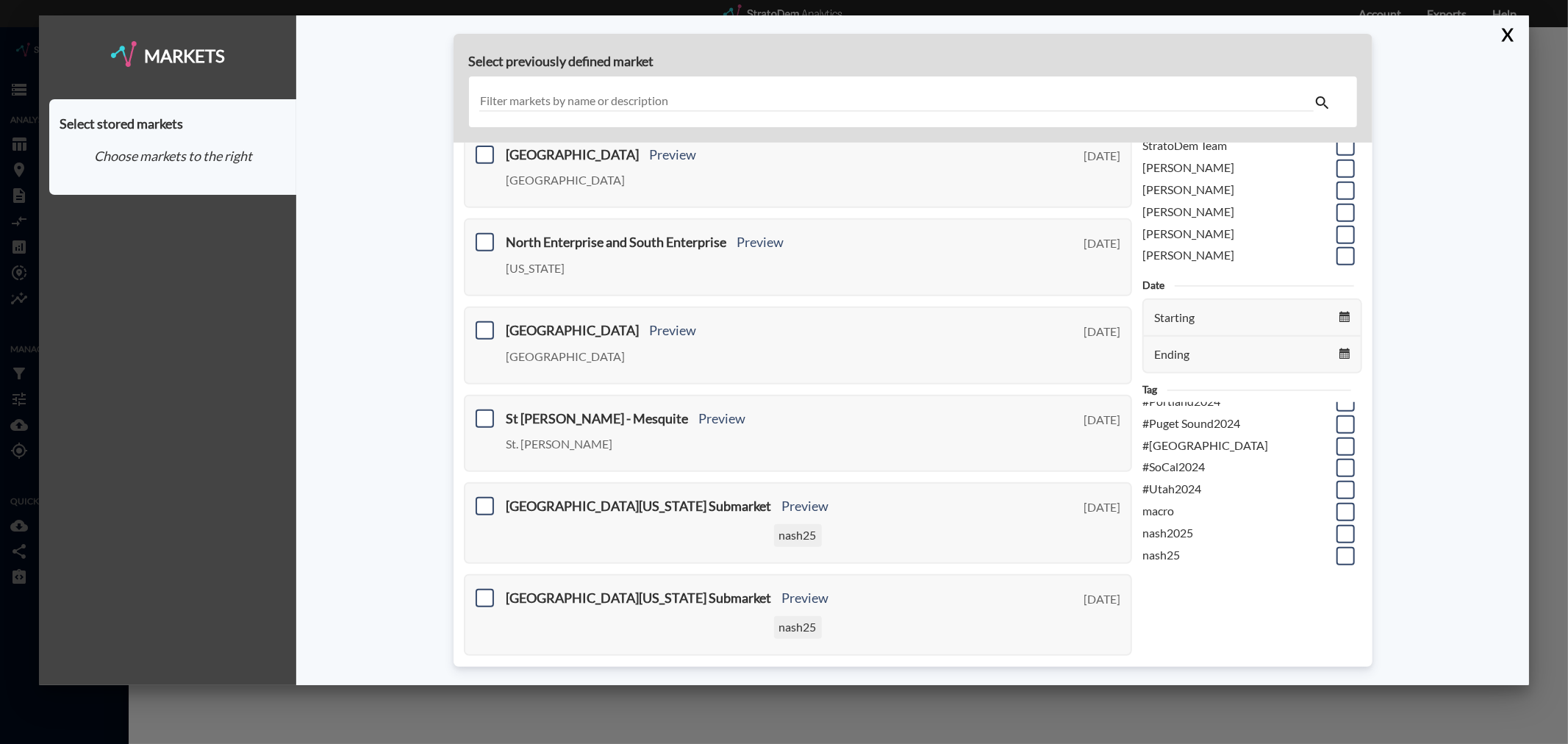
scroll to position [163, 0]
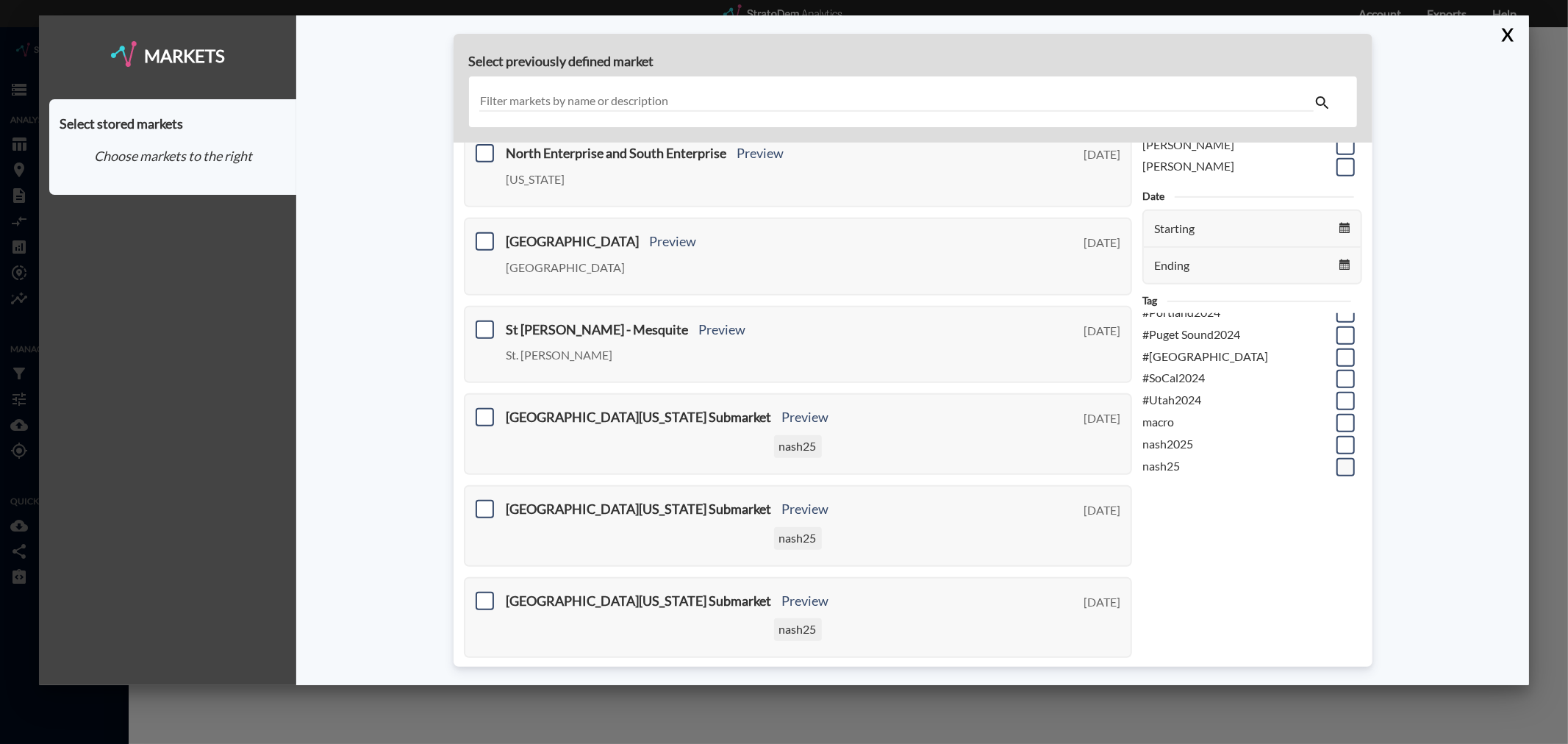
click at [1337, 464] on span at bounding box center [1346, 467] width 19 height 19
click at [1344, 461] on input "checkbox" at bounding box center [1344, 461] width 0 height 0
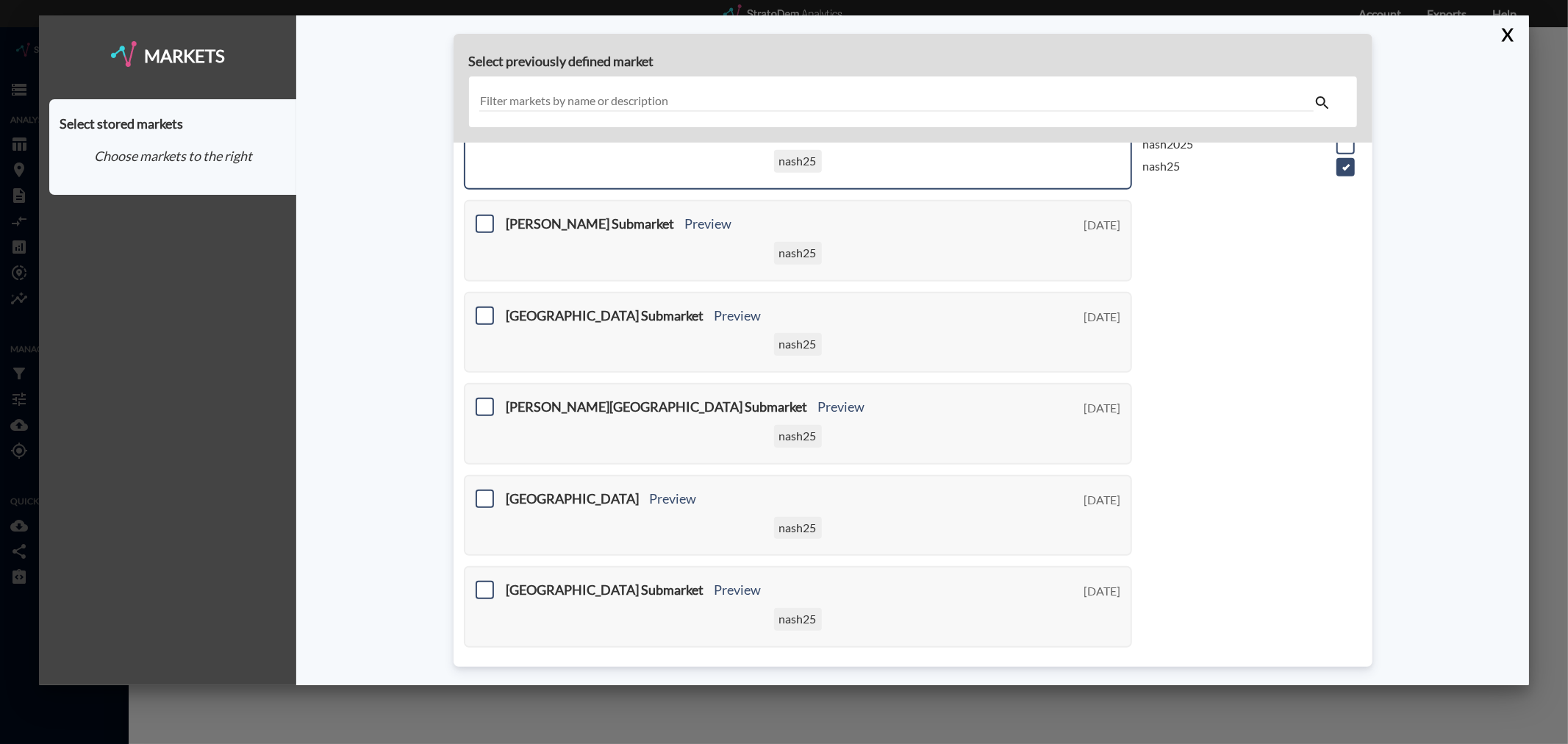
scroll to position [480, 0]
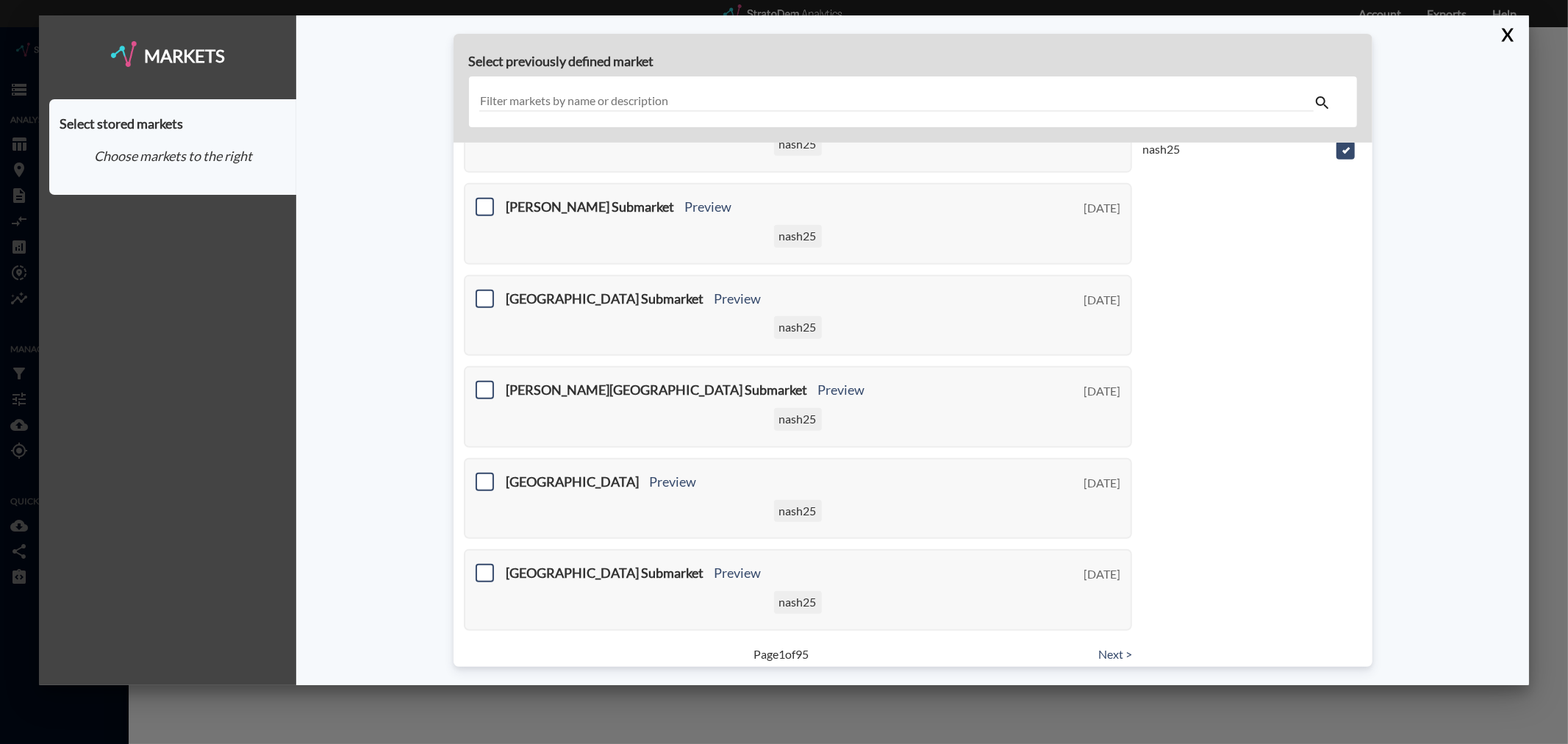
click at [509, 94] on input "text" at bounding box center [897, 101] width 834 height 19
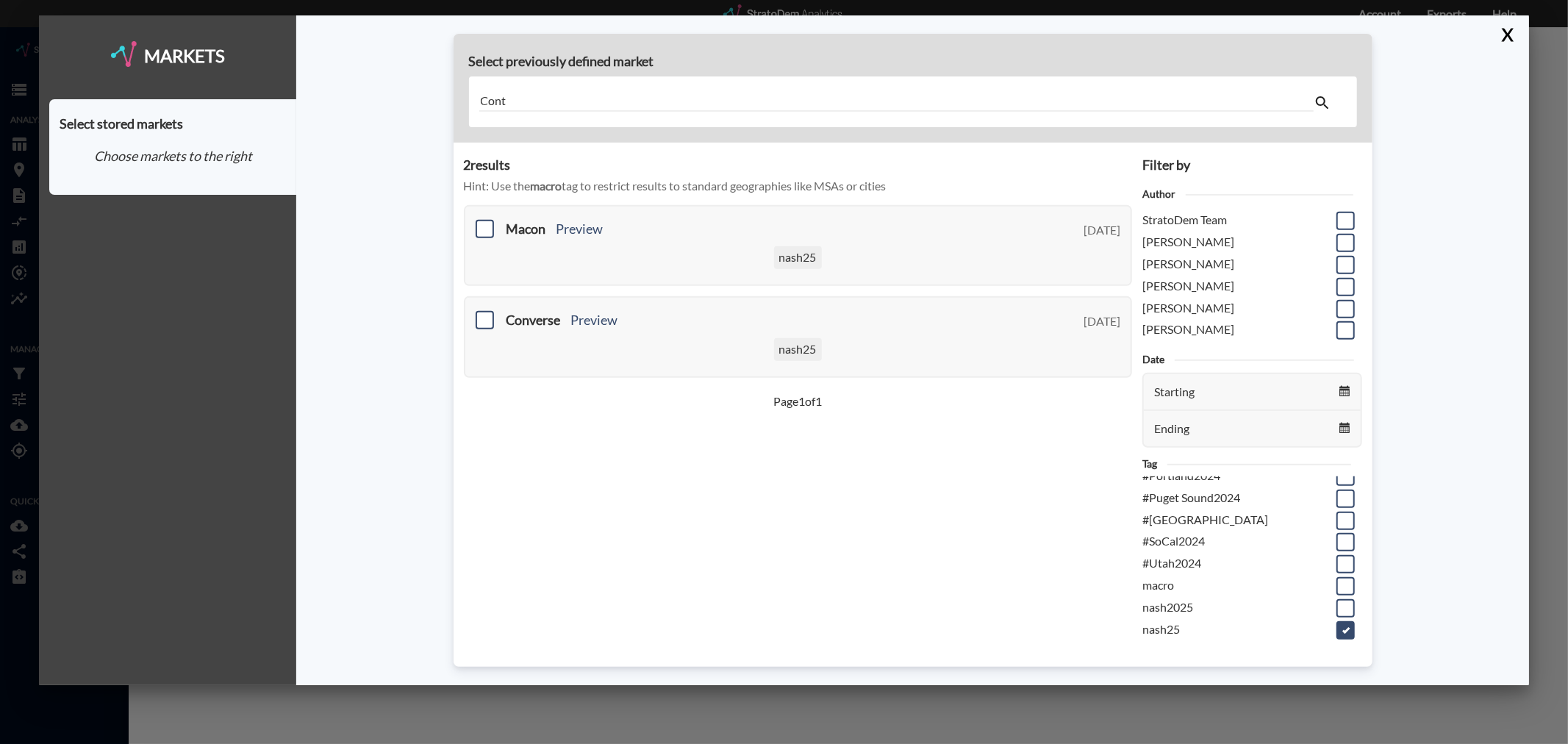
scroll to position [0, 0]
type input "C"
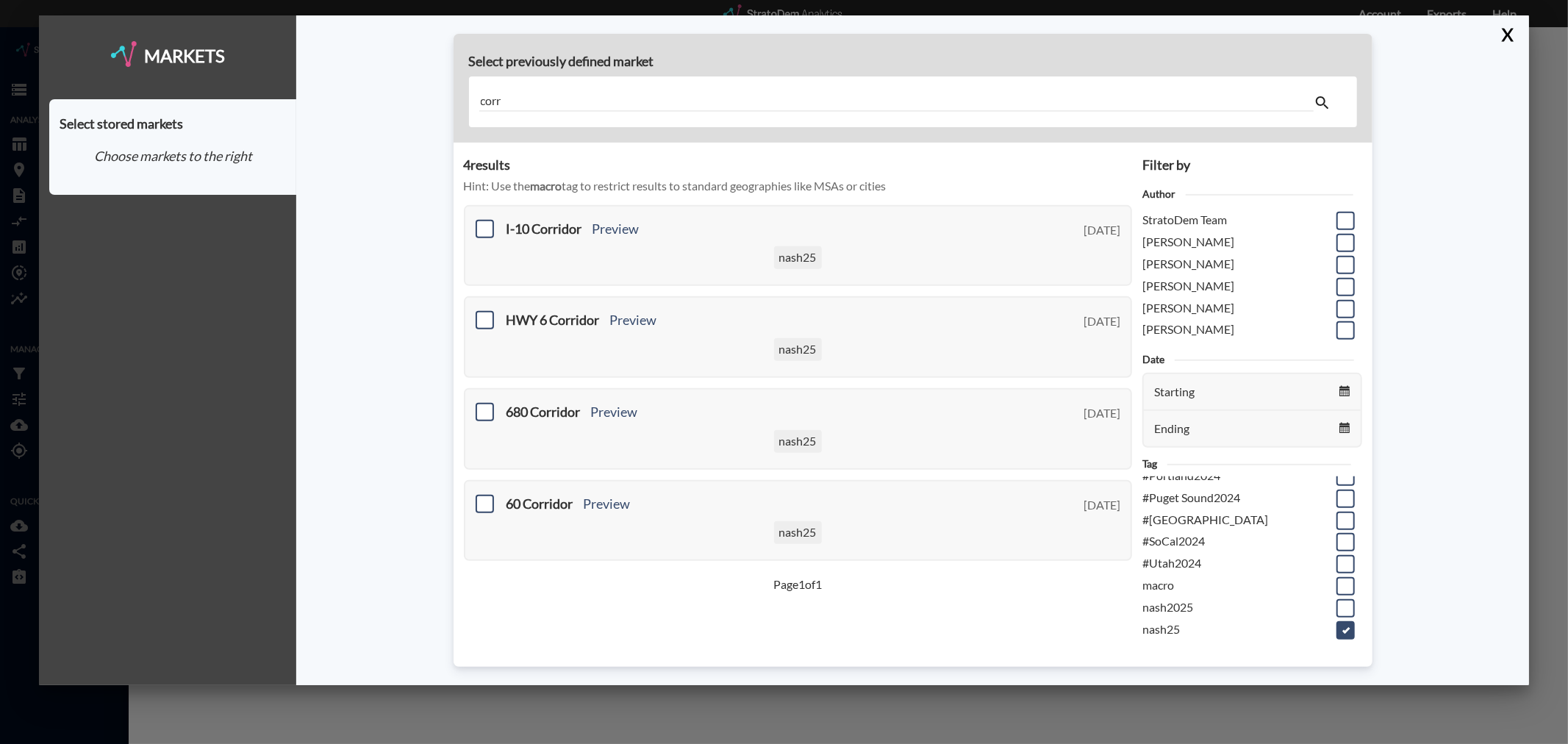
drag, startPoint x: 507, startPoint y: 101, endPoint x: 462, endPoint y: 96, distance: 45.3
click at [462, 96] on div "Select previously defined market corr" at bounding box center [913, 88] width 919 height 109
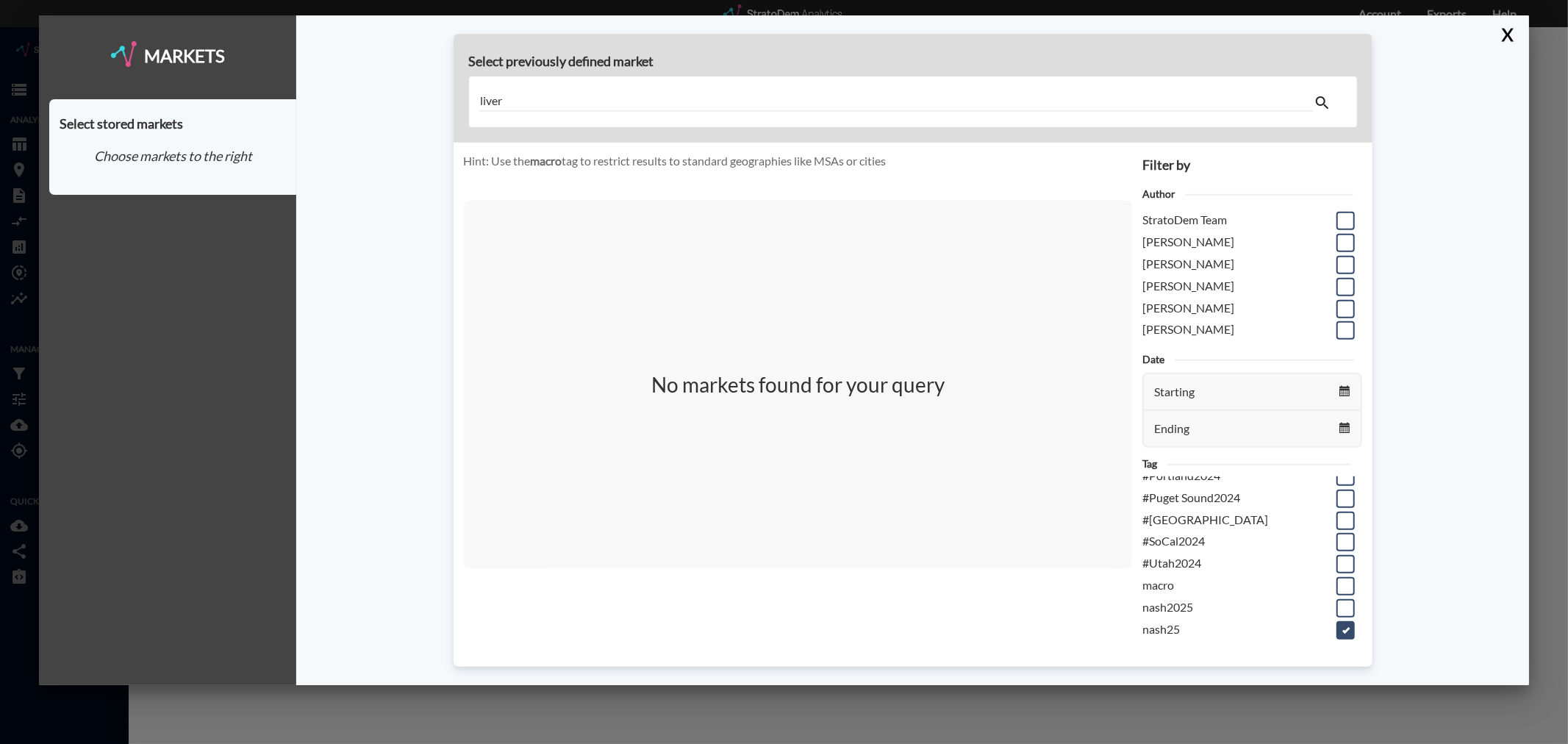
drag, startPoint x: 511, startPoint y: 105, endPoint x: 434, endPoint y: 92, distance: 78.1
click at [434, 92] on div "Select previously defined market liver Hint: Use the macro tag to restrict resu…" at bounding box center [912, 350] width 1232 height 669
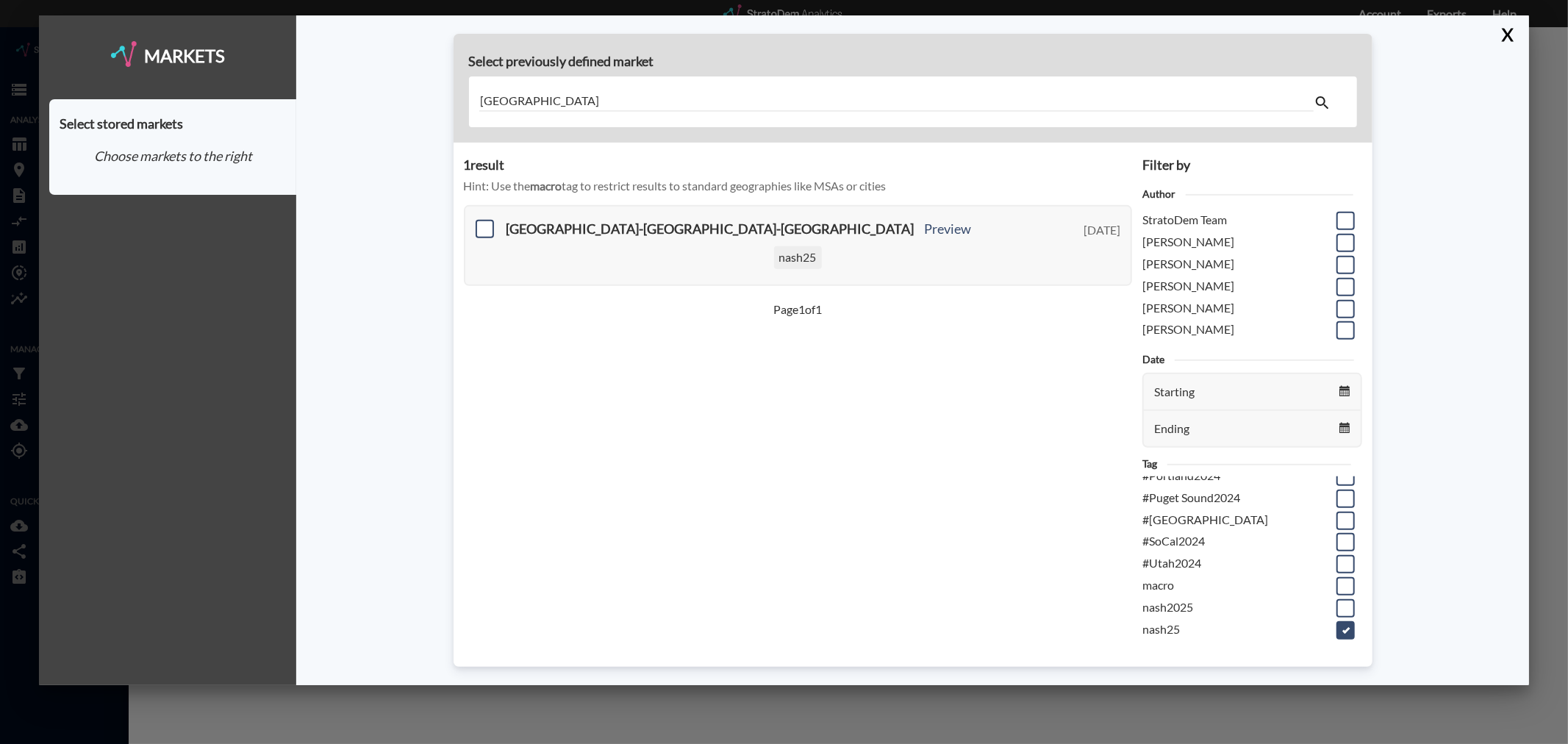
type input "dublin"
drag, startPoint x: 540, startPoint y: 94, endPoint x: 464, endPoint y: 92, distance: 76.0
click at [469, 93] on div "dublin" at bounding box center [913, 101] width 888 height 51
type input "680"
